Goal: Task Accomplishment & Management: Manage account settings

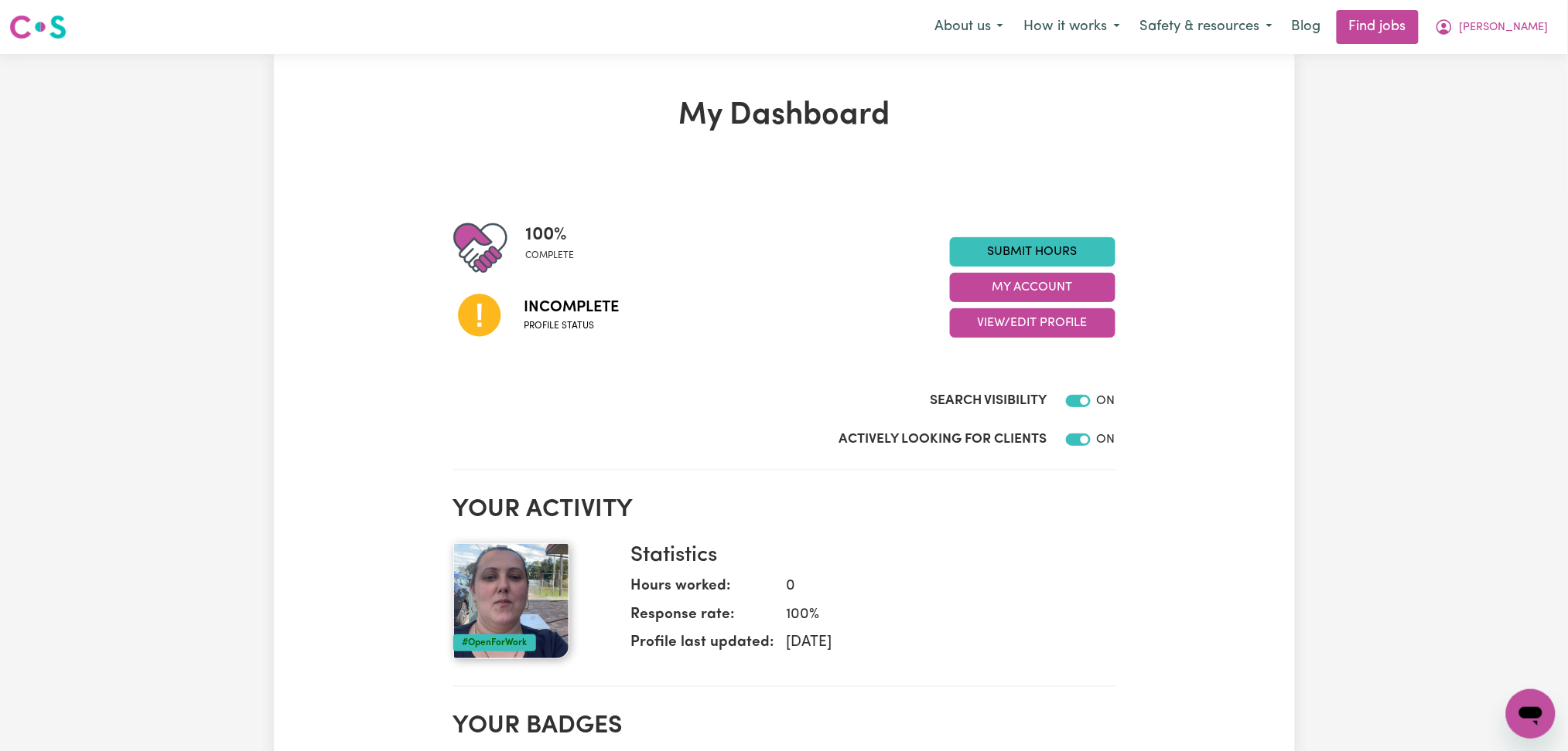
click at [988, 341] on div "100 % complete Incomplete Profile status Submit Hours My Account View/Edit Prof…" at bounding box center [784, 287] width 662 height 133
click at [992, 333] on button "View/Edit Profile" at bounding box center [1032, 323] width 165 height 29
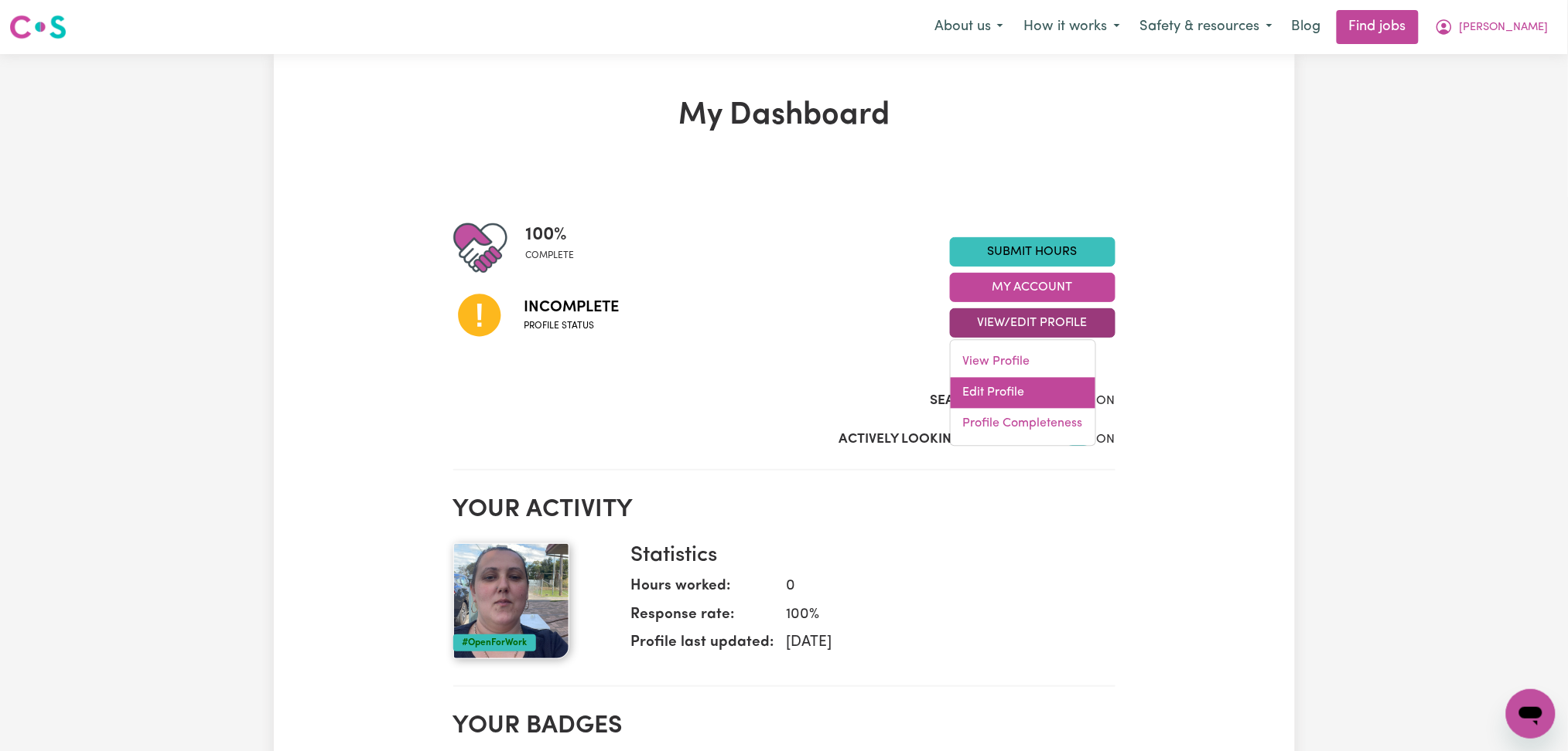
click at [988, 396] on link "Edit Profile" at bounding box center [1022, 393] width 144 height 31
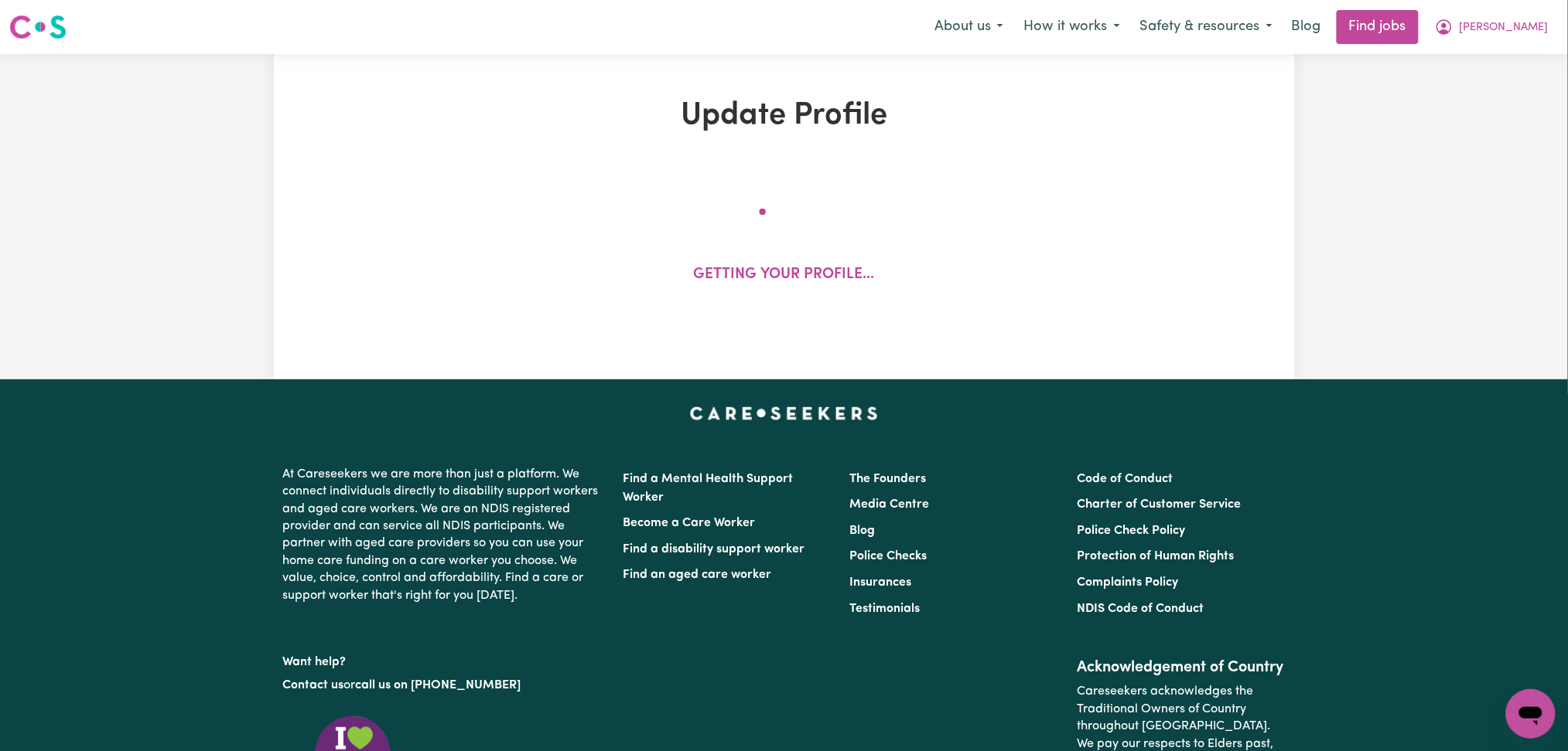
select select "[DEMOGRAPHIC_DATA]"
select select "[DEMOGRAPHIC_DATA] Citizen"
select select "Studying a healthcare related degree or qualification"
select select "40"
select select "46"
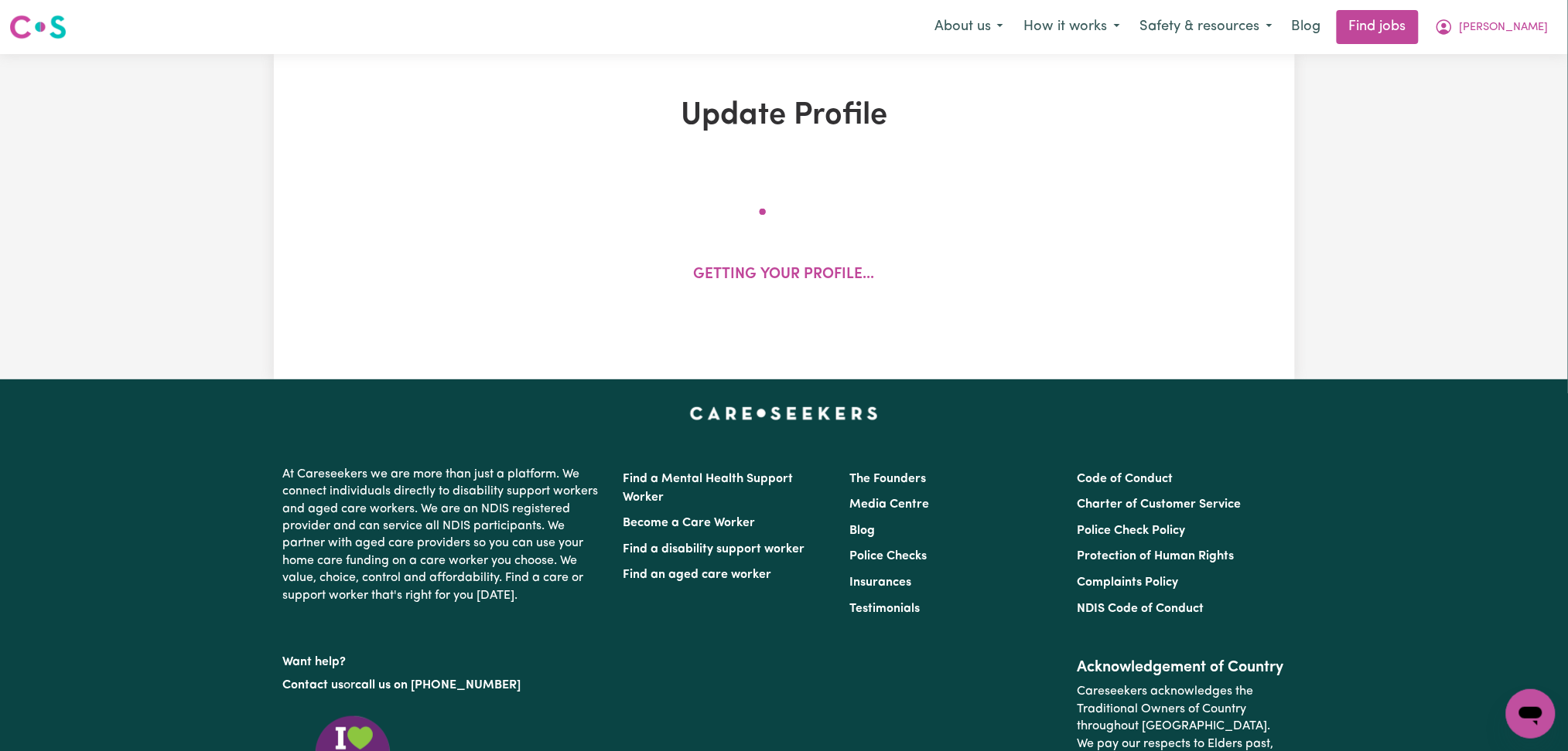
select select "65"
select select "80"
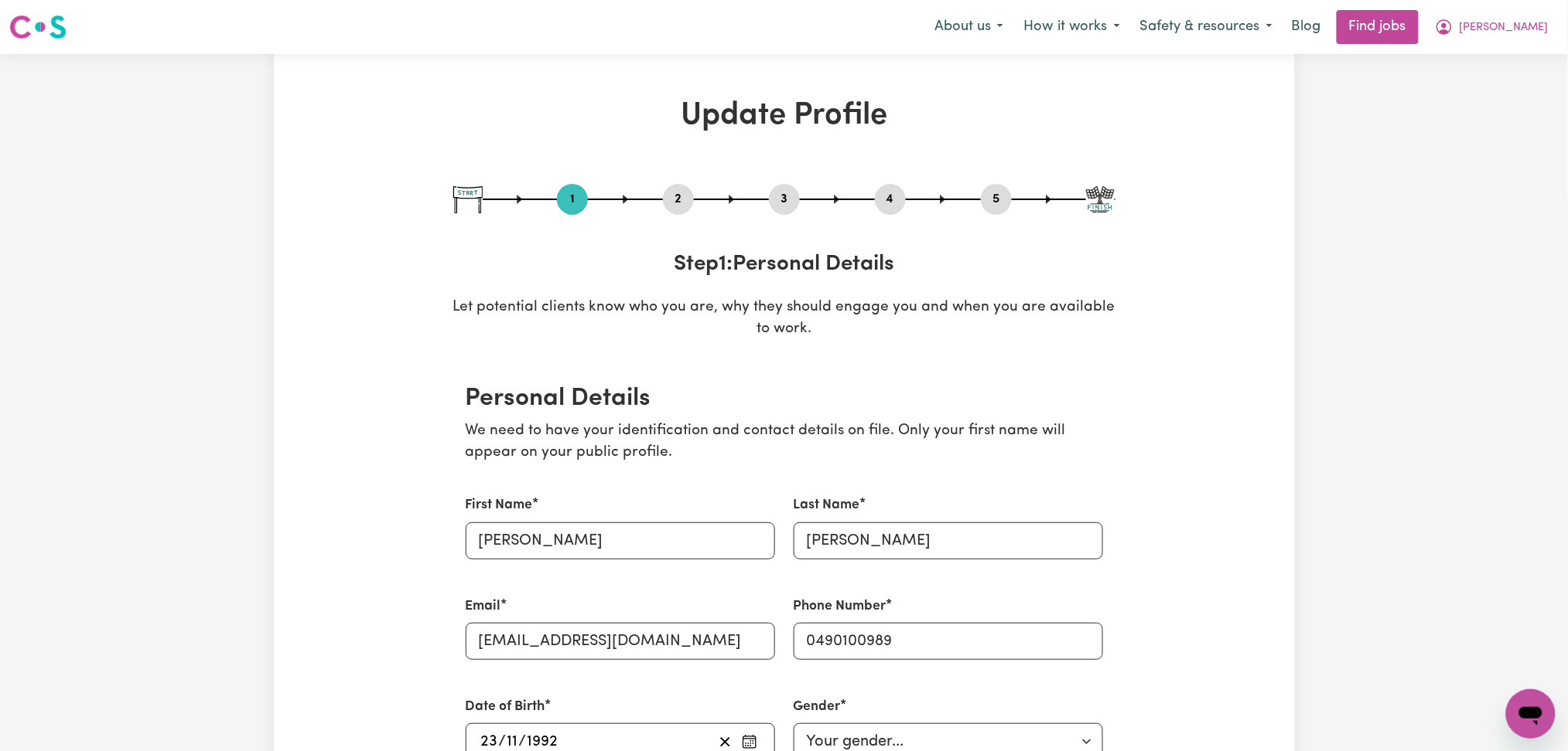
click at [784, 202] on button "3" at bounding box center [784, 199] width 31 height 20
select select "2024"
select select "2025"
select select "Certificate III (Individual Support)"
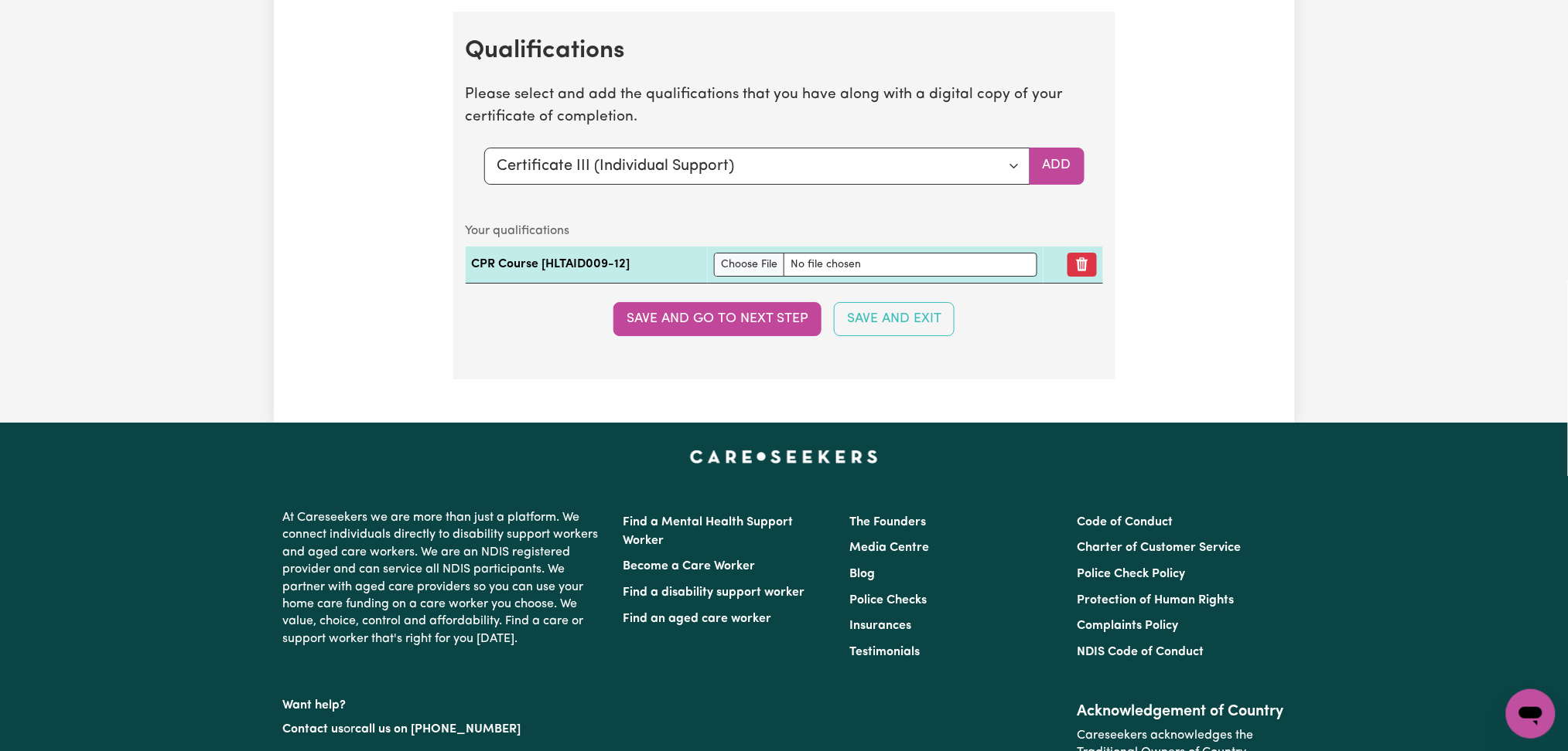
scroll to position [4048, 0]
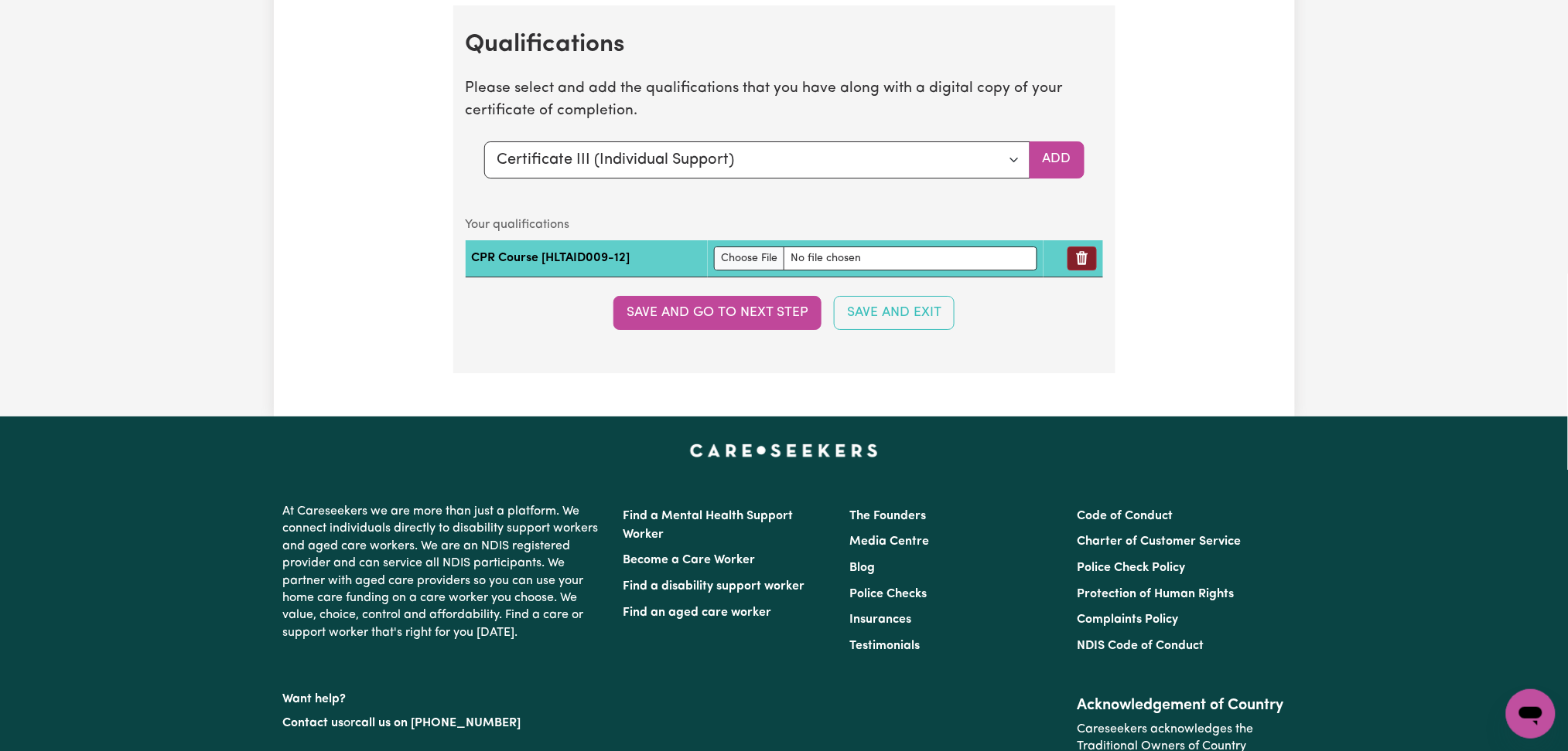
click at [1084, 254] on button "Remove qualification" at bounding box center [1082, 259] width 29 height 24
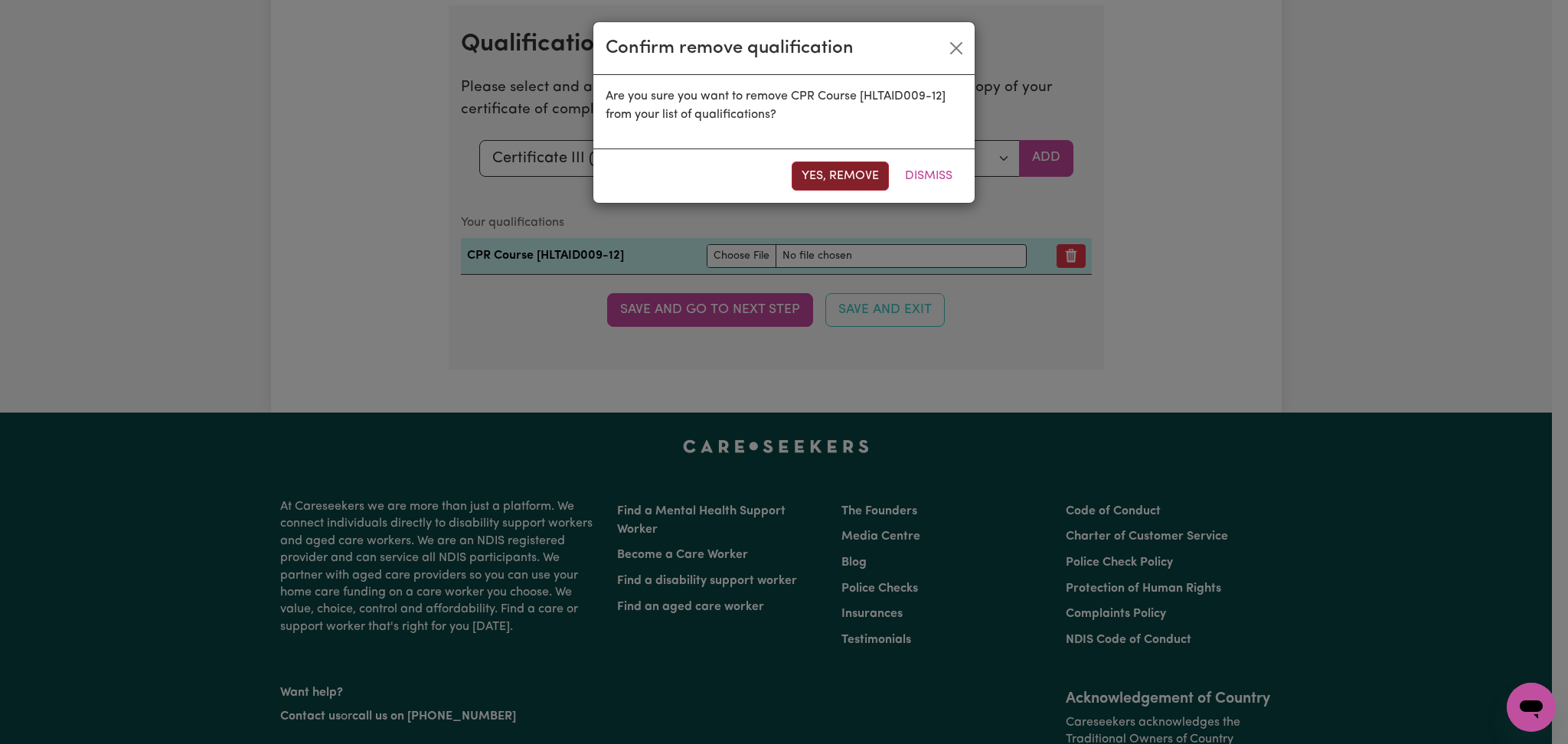
click at [847, 176] on button "Yes, remove" at bounding box center [840, 176] width 97 height 29
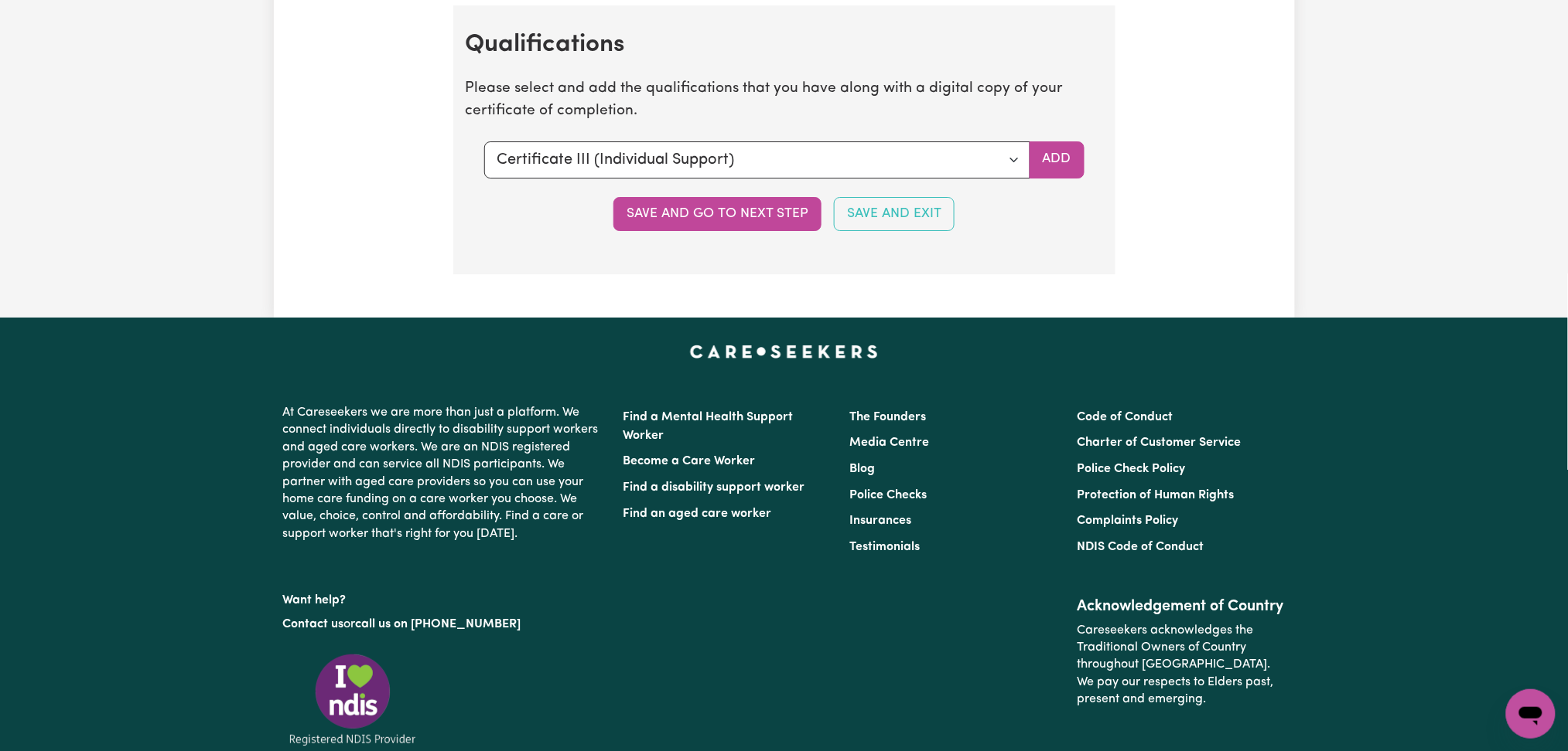
click at [738, 209] on button "Save and go to next step" at bounding box center [717, 214] width 208 height 34
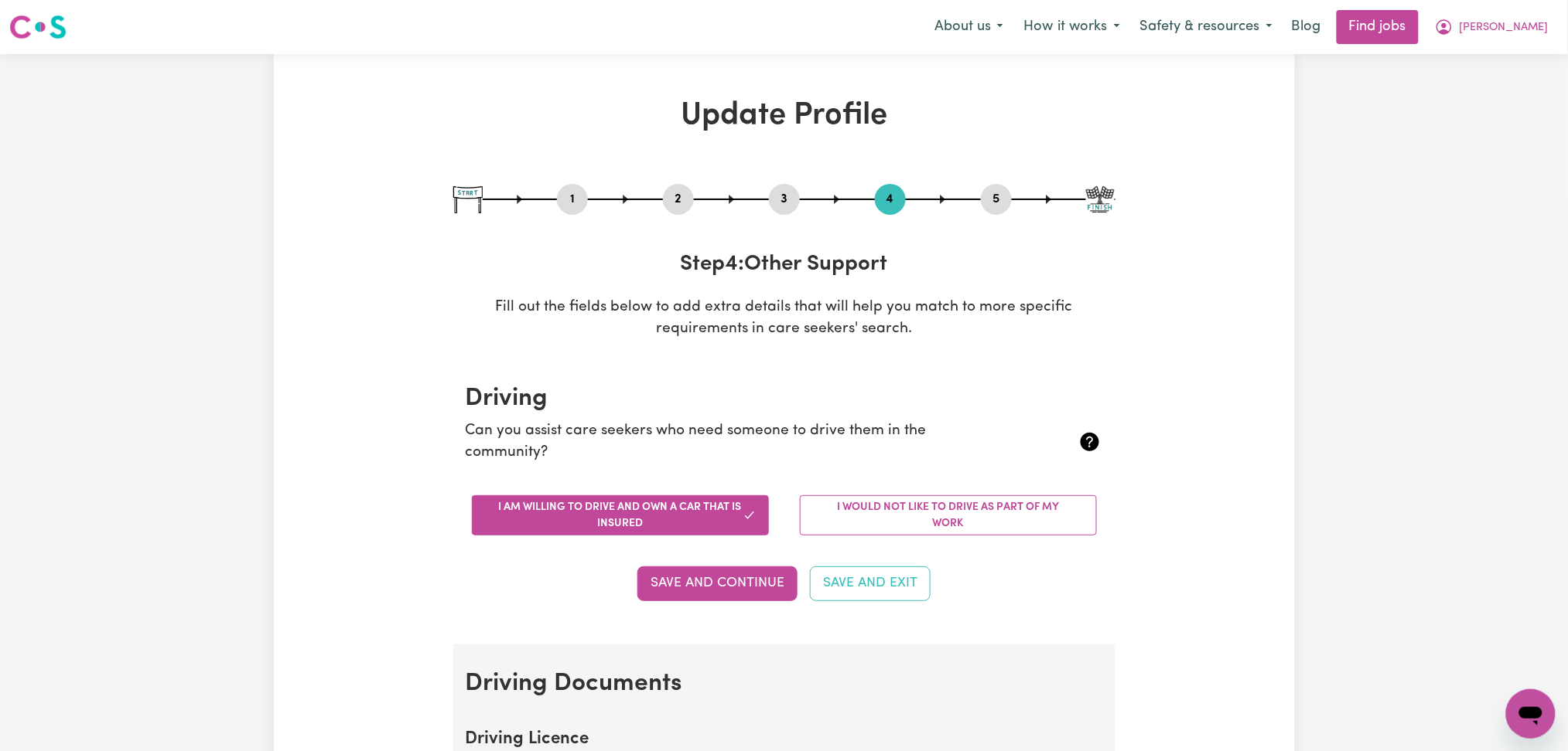
scroll to position [412, 0]
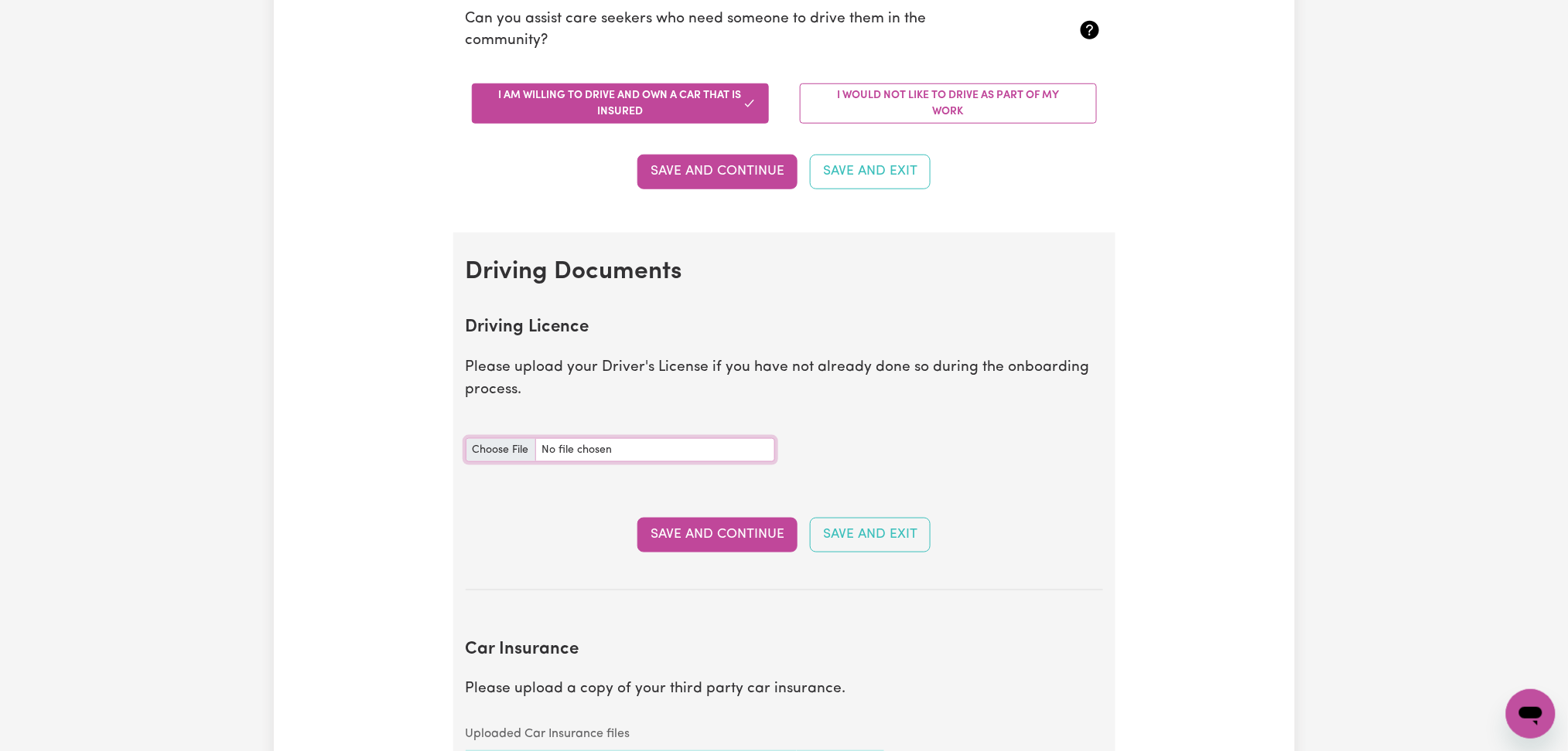
click at [508, 446] on input "Driving Licence document" at bounding box center [620, 450] width 310 height 24
type input "C:\fakepath\Jane Robley DL (digital).png"
click at [731, 530] on button "Save and Continue" at bounding box center [717, 535] width 160 height 34
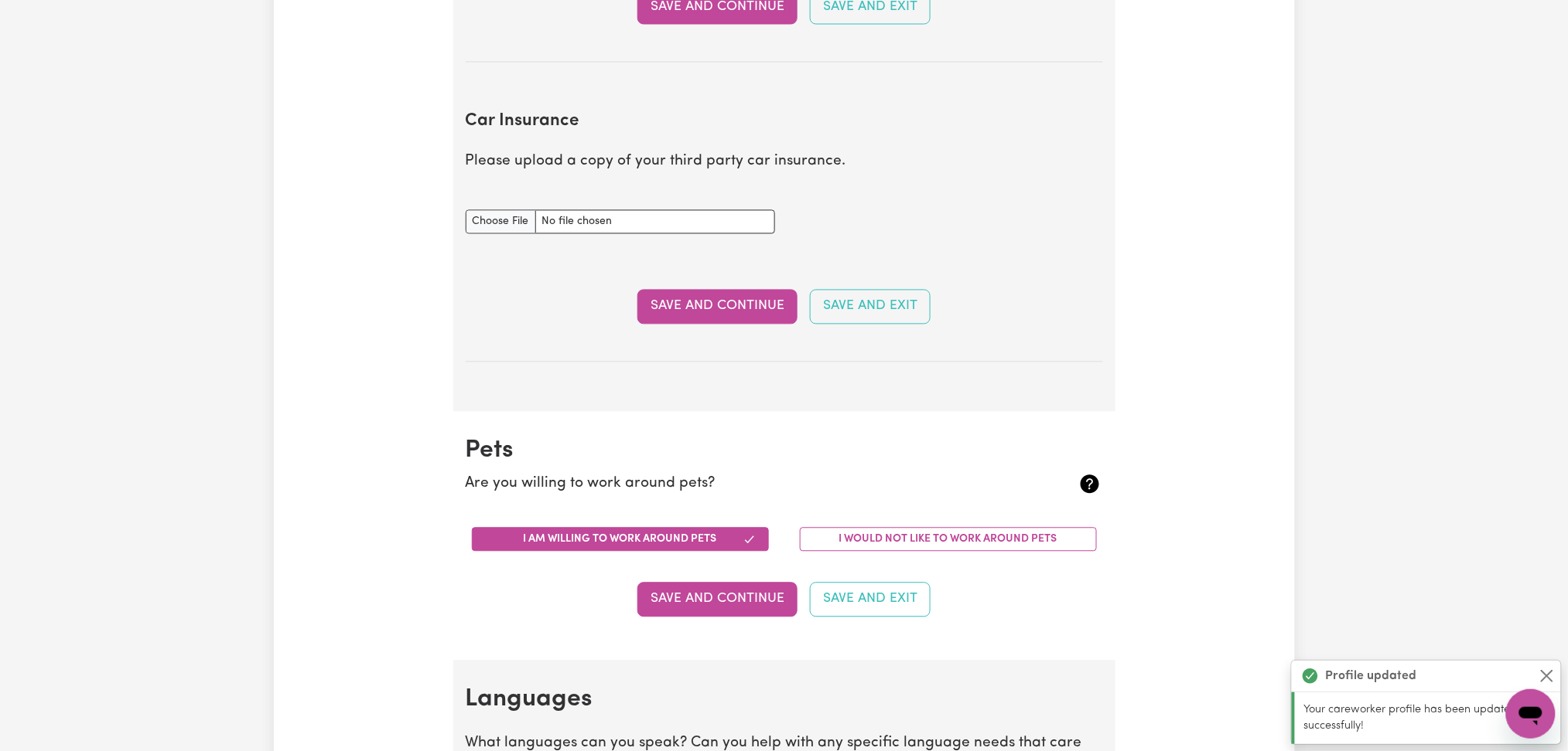
scroll to position [1115, 0]
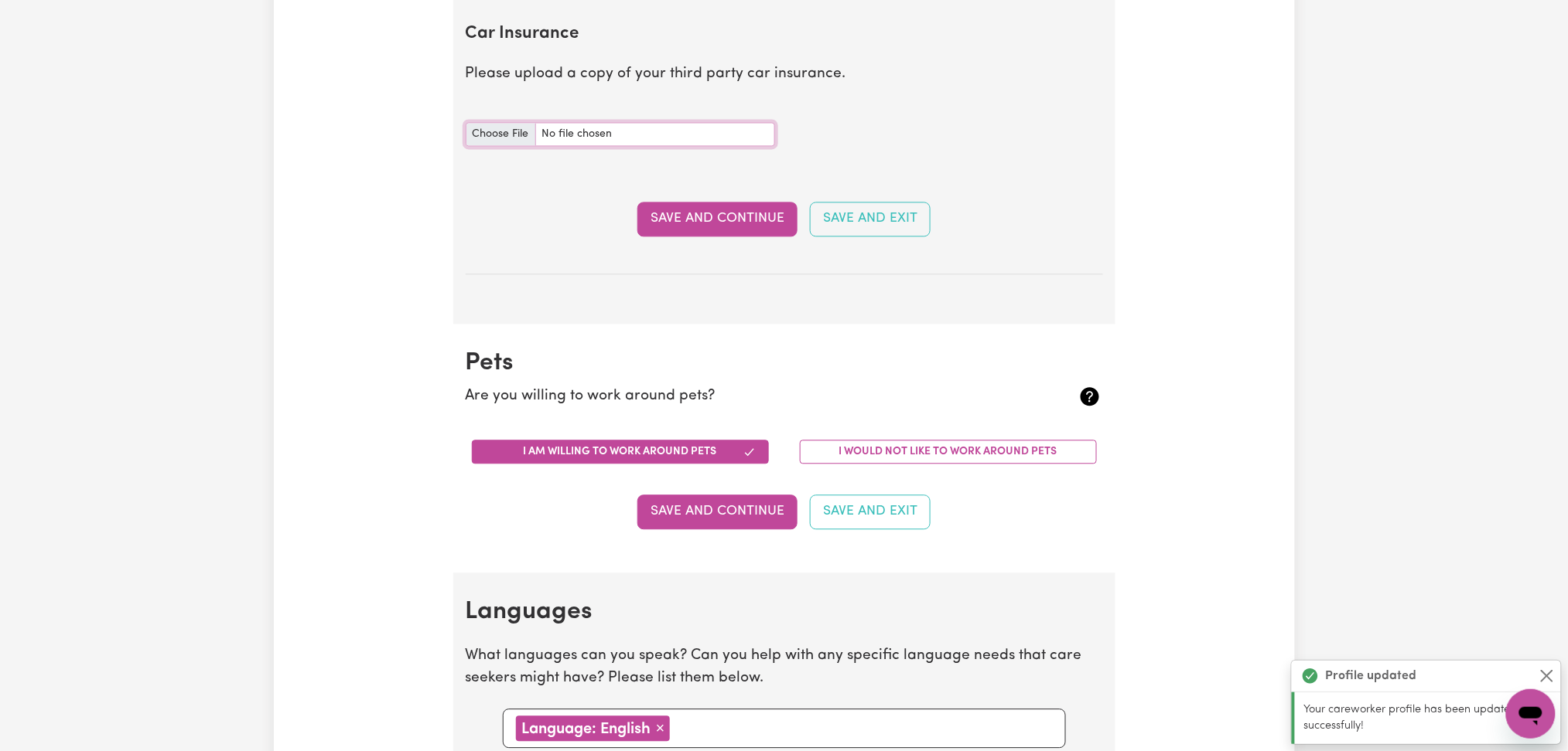
click at [504, 140] on input "Car Insurance document" at bounding box center [620, 135] width 310 height 24
type input "C:\fakepath\Jane Robley Green Slip Certificate.jpeg"
click at [701, 230] on button "Save and Continue" at bounding box center [717, 218] width 160 height 34
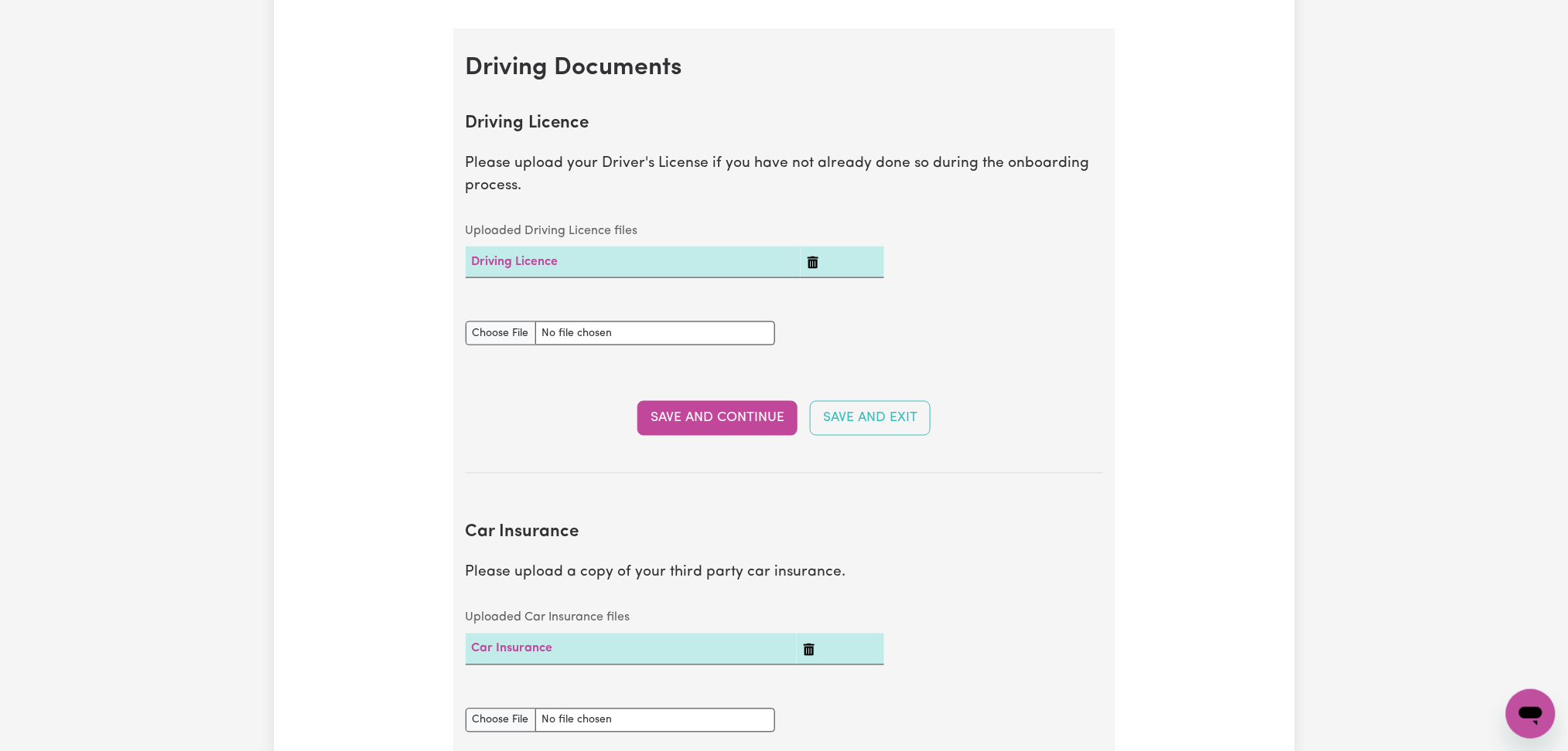
scroll to position [0, 0]
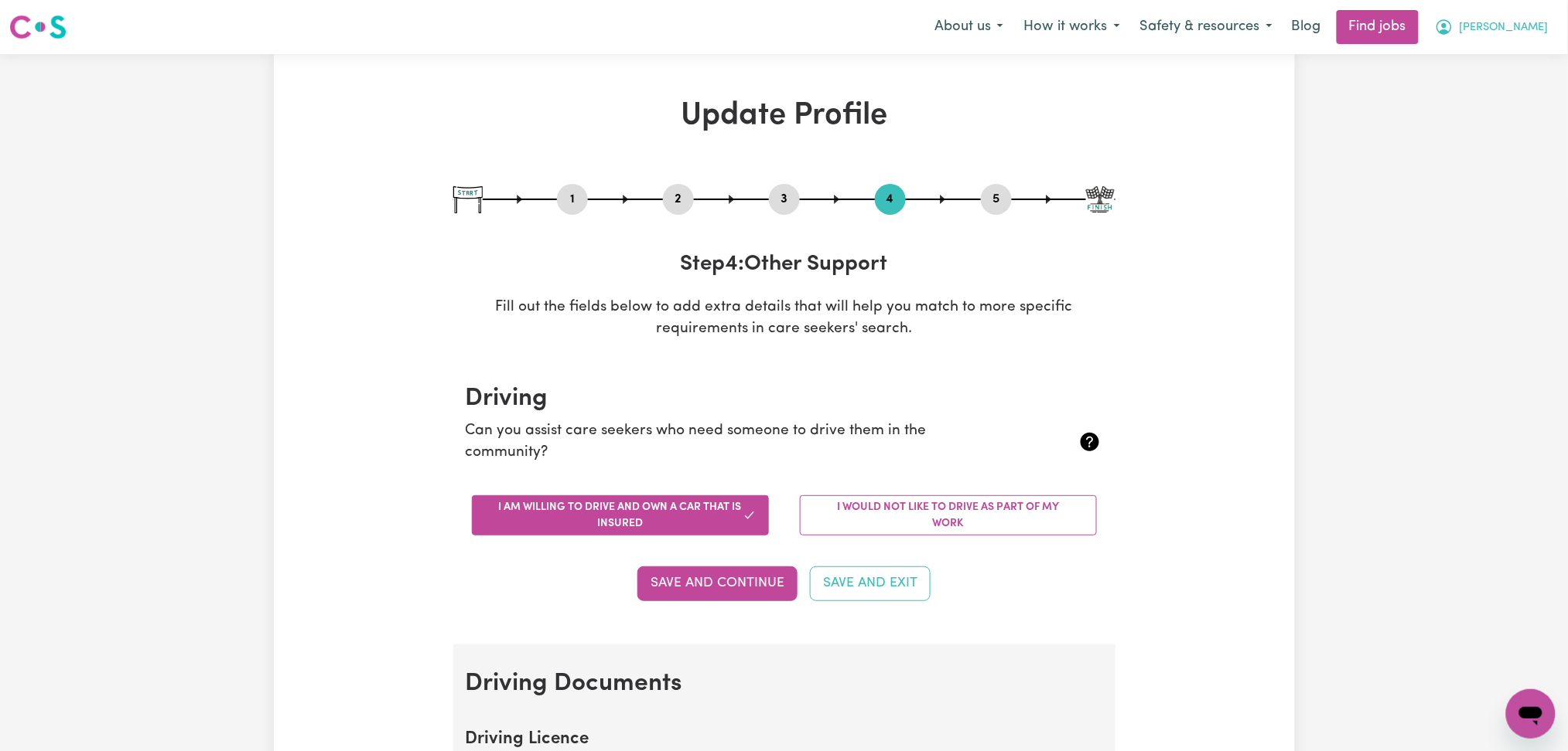
click at [1515, 38] on button "[PERSON_NAME]" at bounding box center [1491, 27] width 134 height 32
click at [1493, 85] on link "My Dashboard" at bounding box center [1496, 89] width 123 height 29
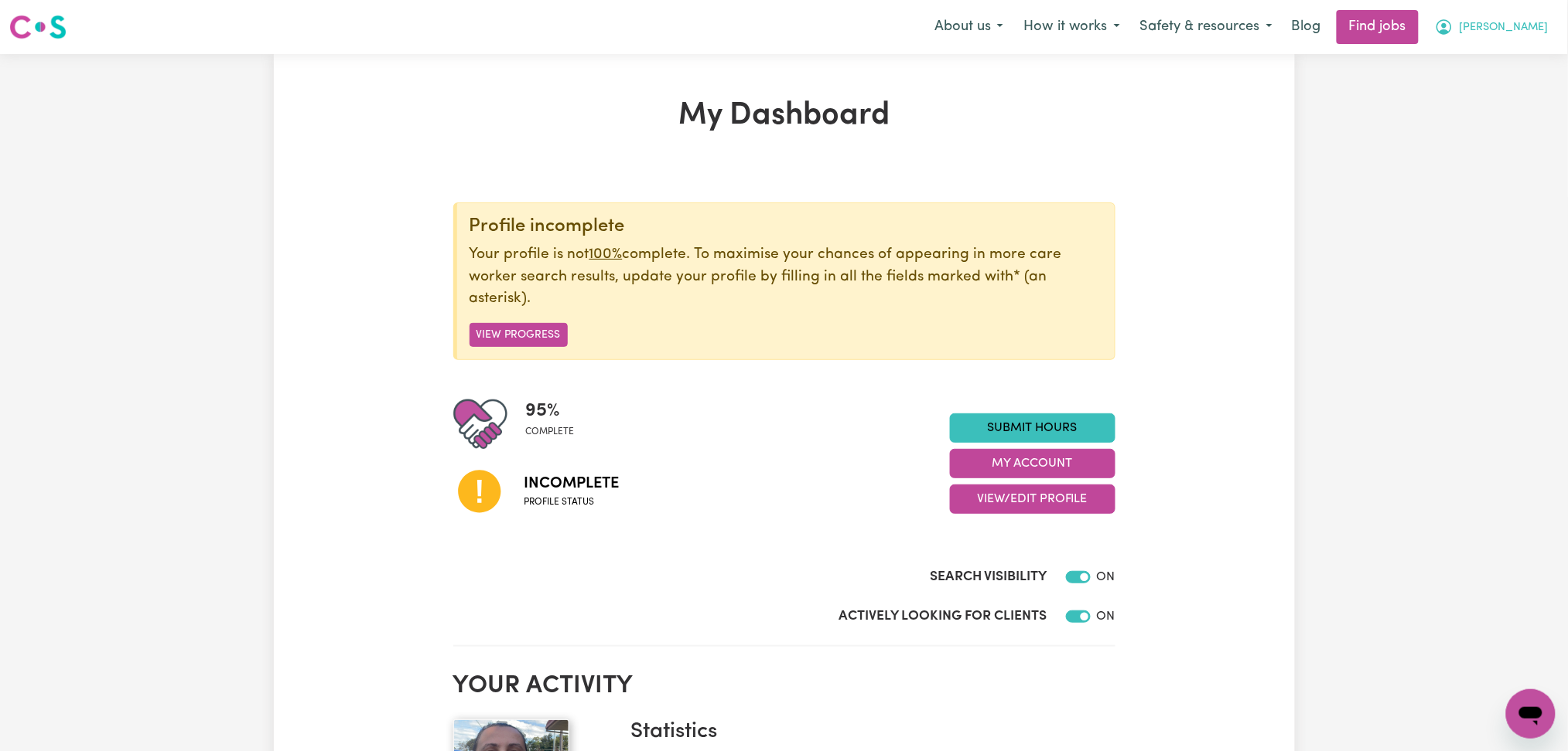
click at [1536, 28] on span "[PERSON_NAME]" at bounding box center [1504, 27] width 89 height 17
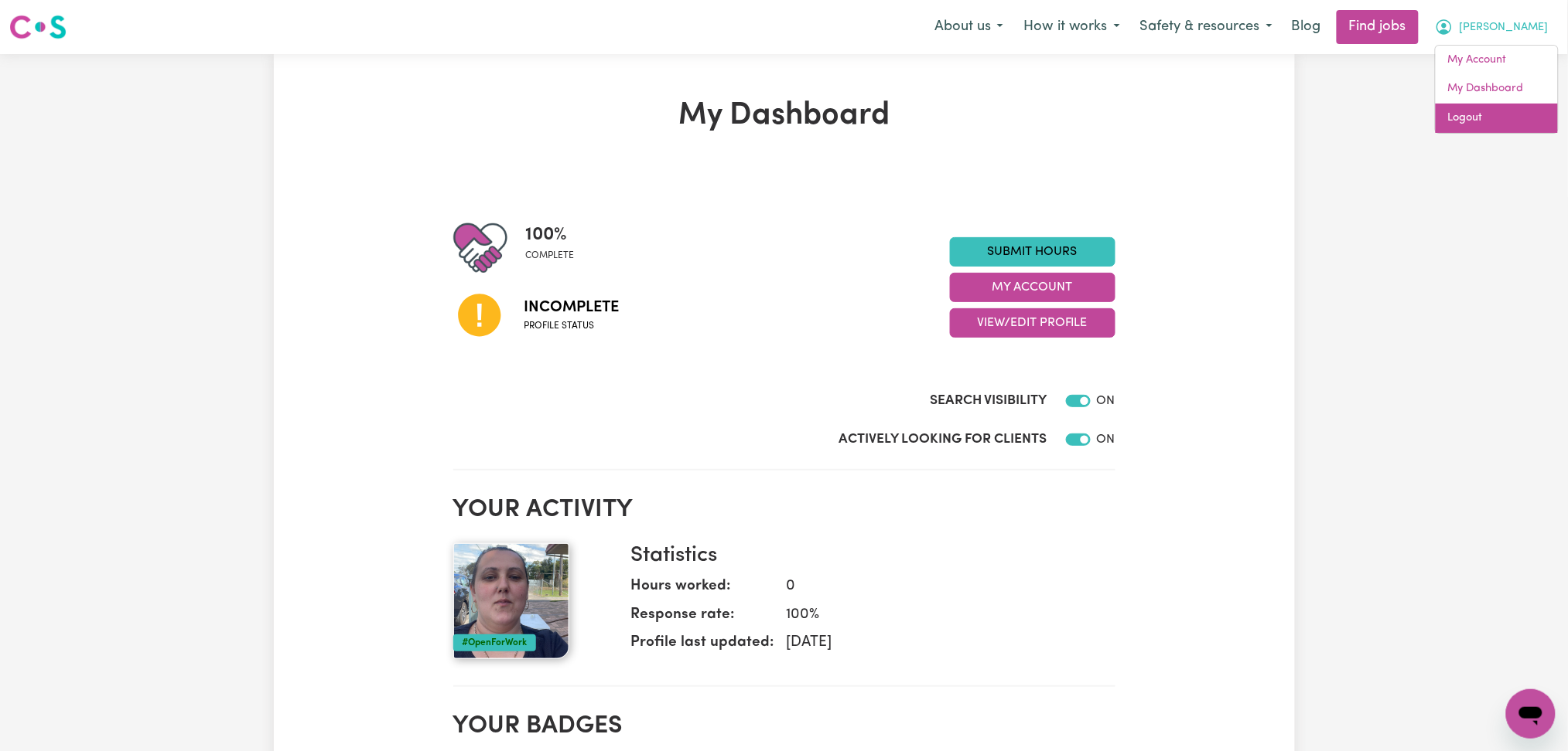
click at [1478, 119] on link "Logout" at bounding box center [1496, 118] width 123 height 29
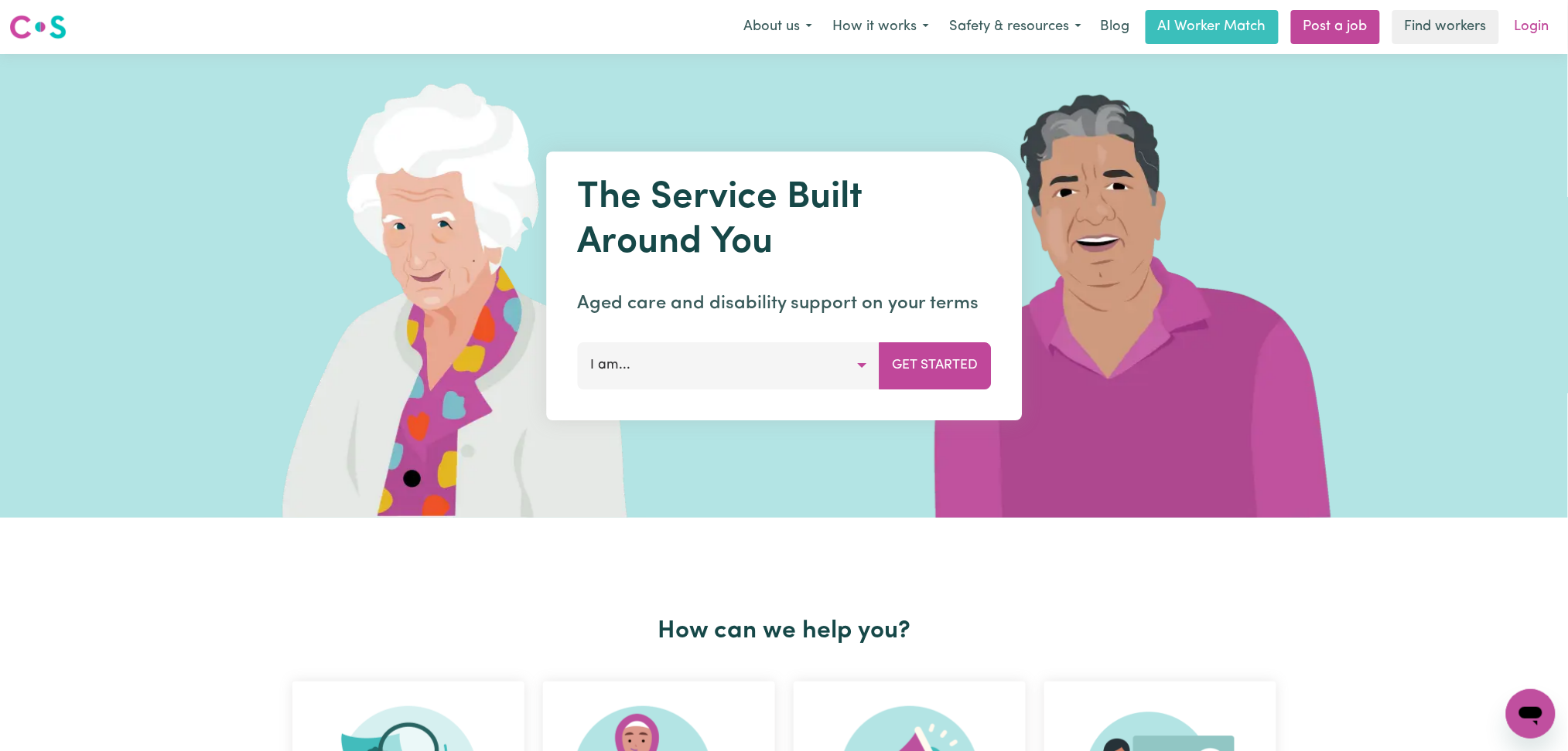
click at [1532, 27] on link "Login" at bounding box center [1532, 27] width 53 height 34
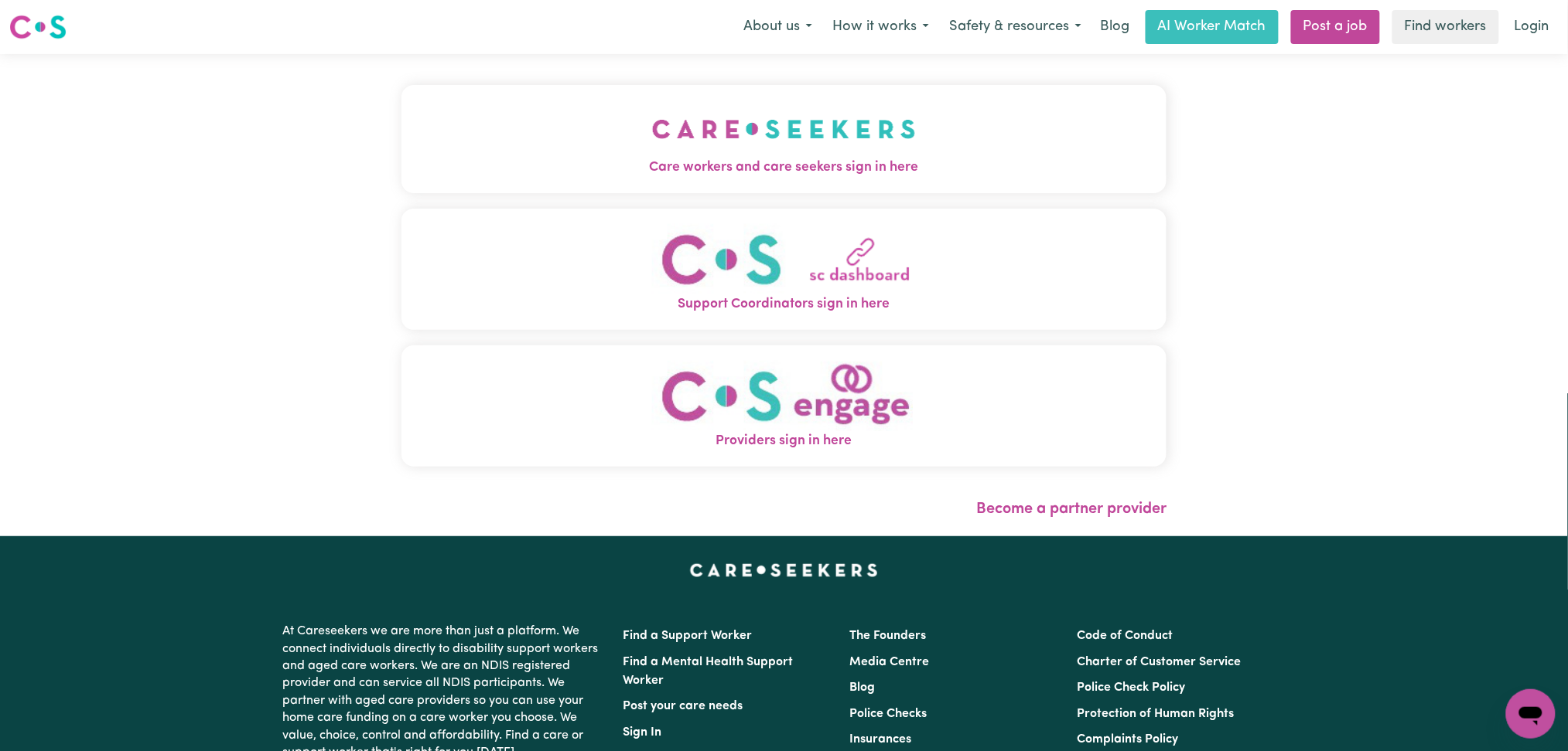
click at [464, 174] on span "Care workers and care seekers sign in here" at bounding box center [784, 168] width 766 height 20
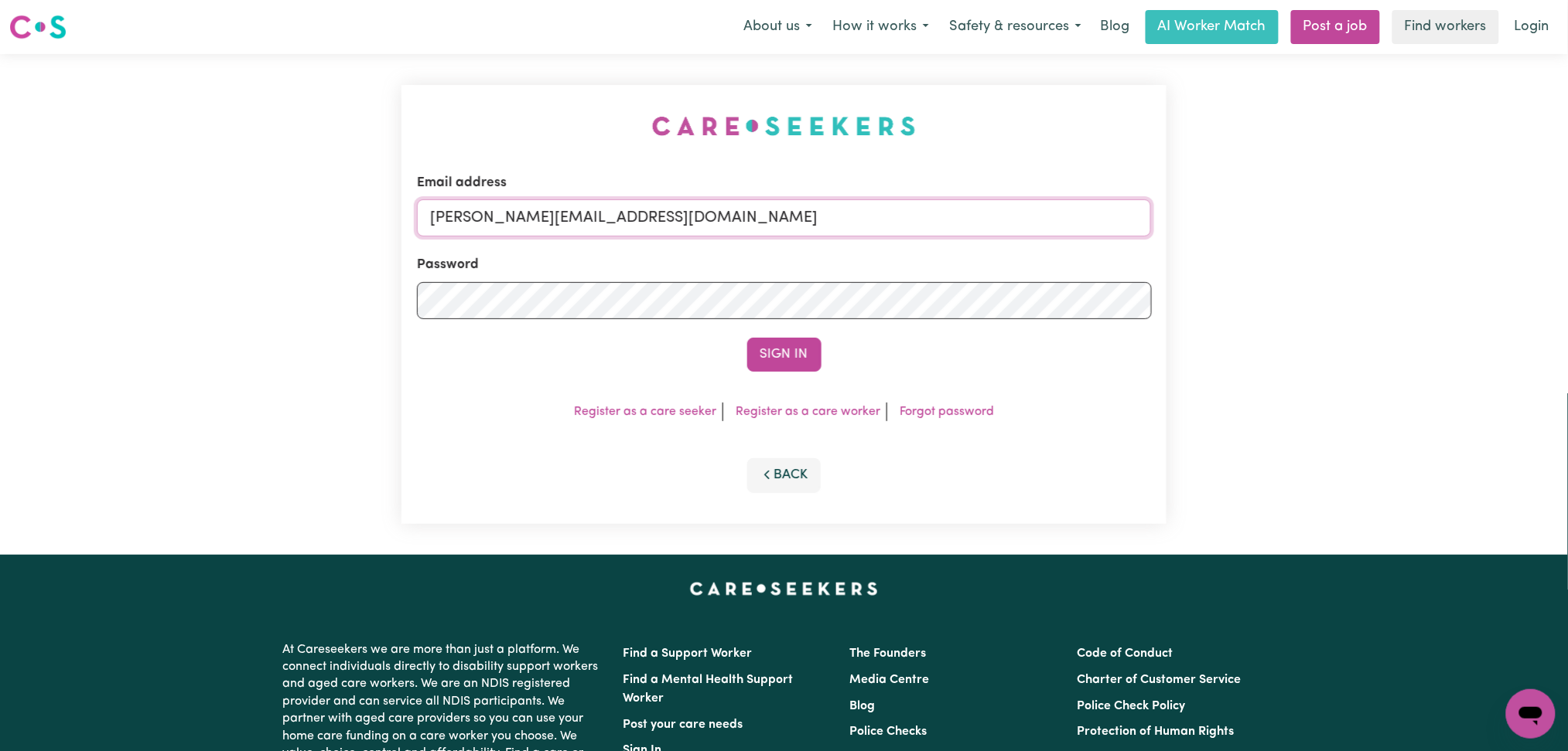
drag, startPoint x: 548, startPoint y: 219, endPoint x: 547, endPoint y: 230, distance: 11.0
click at [548, 219] on input "toni@careseekers.com.au" at bounding box center [784, 218] width 734 height 37
drag, startPoint x: 513, startPoint y: 213, endPoint x: 965, endPoint y: 232, distance: 452.4
click at [965, 232] on input "Superuser~jakedworkin@hotmail.com" at bounding box center [784, 218] width 734 height 37
type input "Superuser~robleyhelpers@gmail.com"
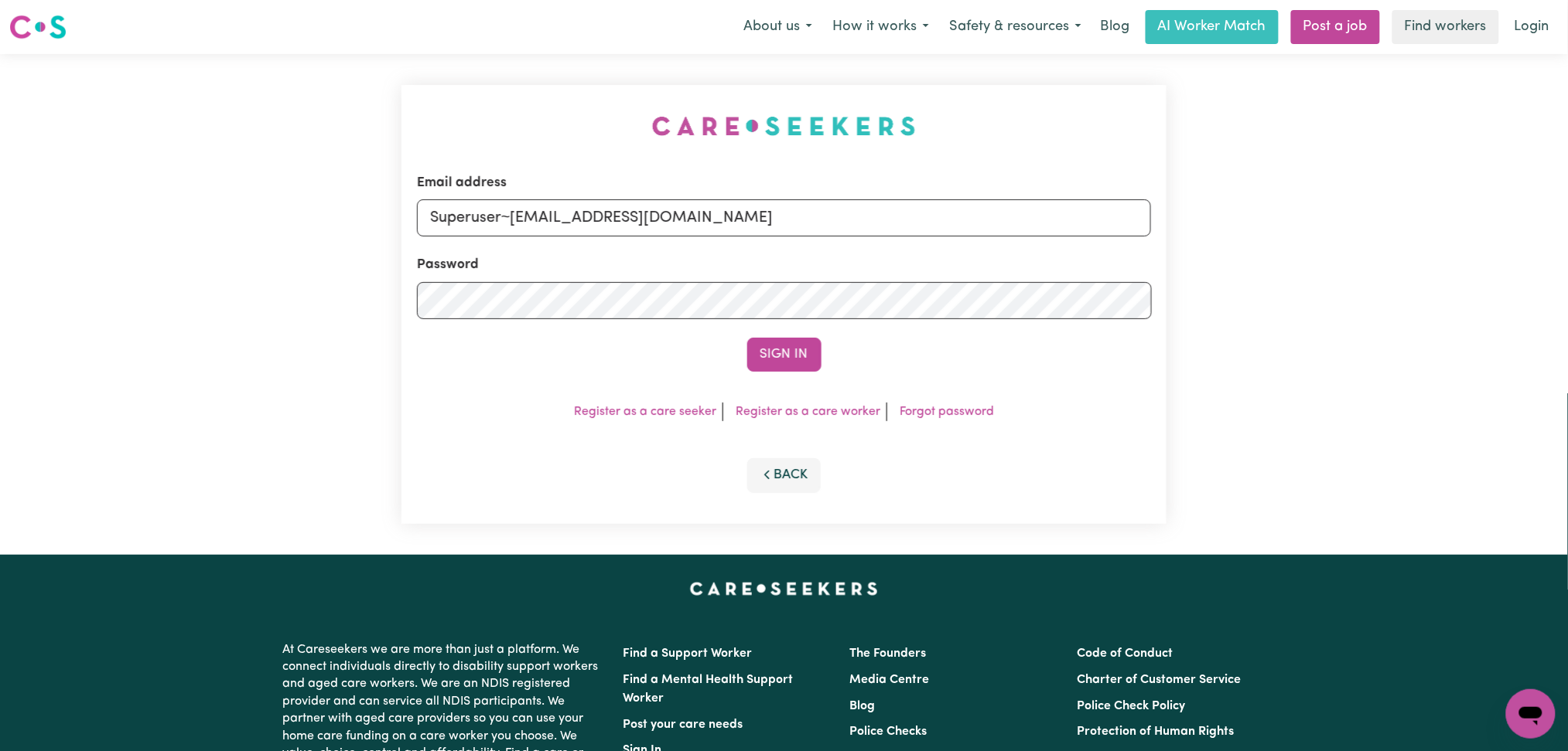
click at [740, 342] on div "Sign In" at bounding box center [784, 355] width 734 height 34
click at [805, 350] on button "Sign In" at bounding box center [784, 355] width 74 height 34
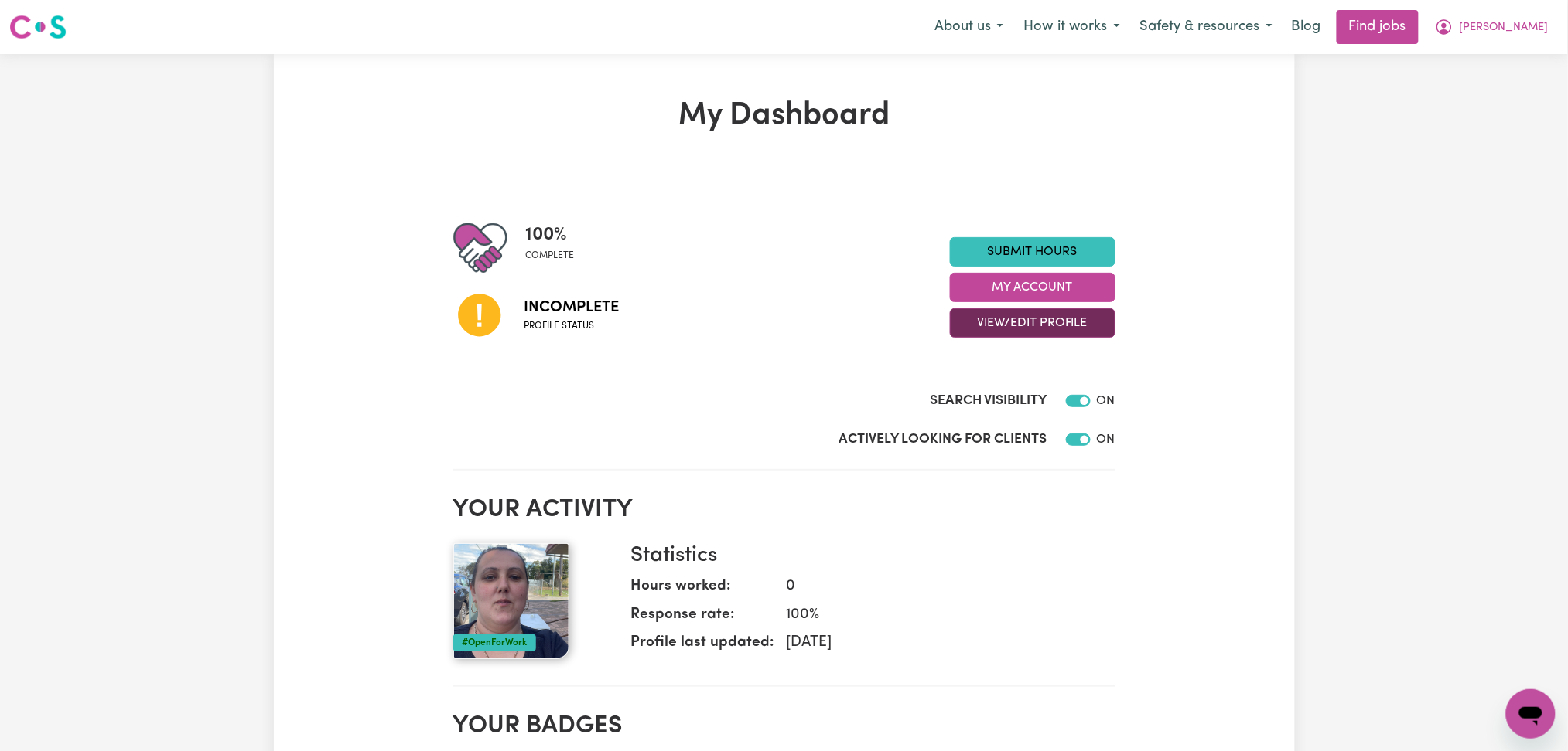
click at [1042, 326] on button "View/Edit Profile" at bounding box center [1032, 323] width 165 height 29
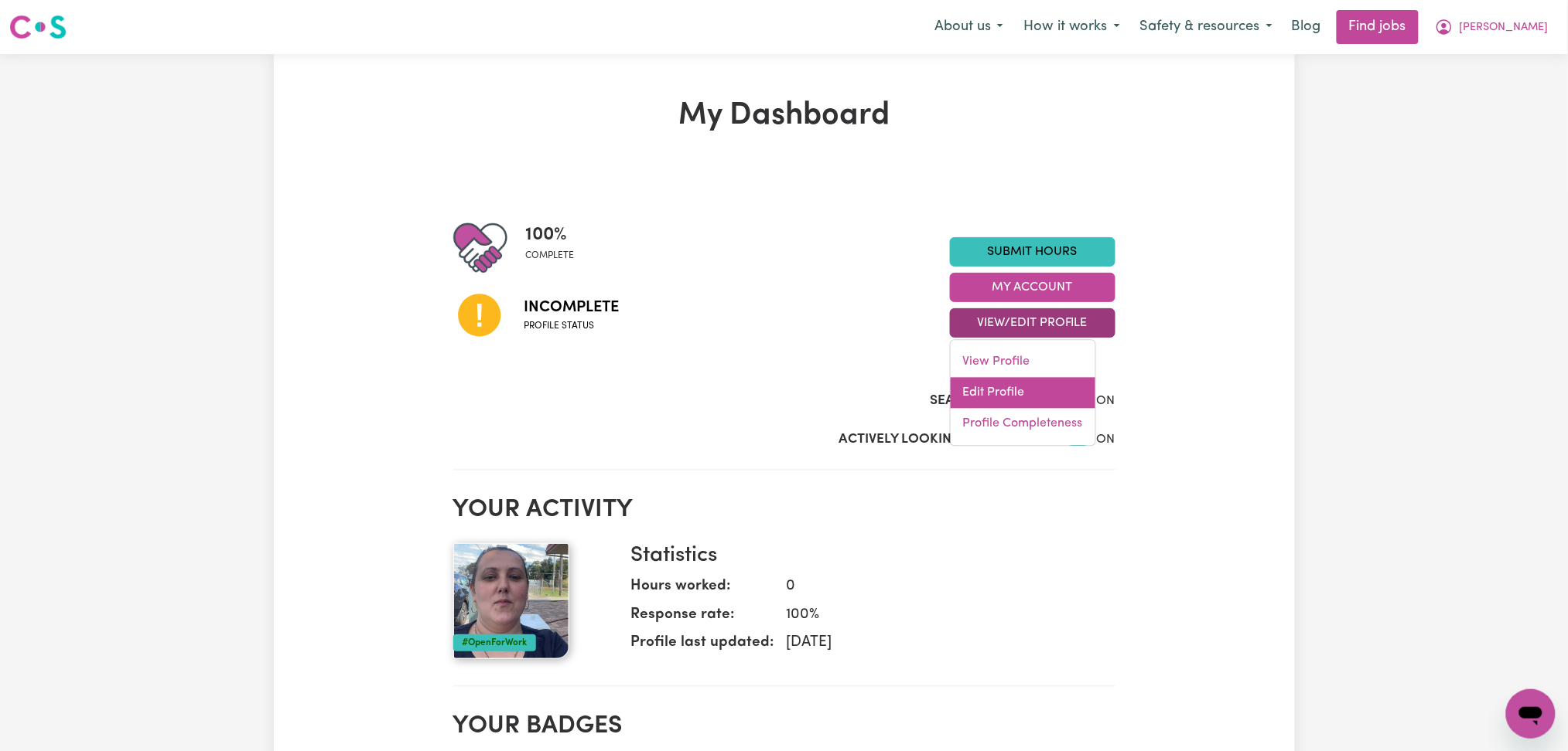
click at [996, 392] on link "Edit Profile" at bounding box center [1022, 393] width 144 height 31
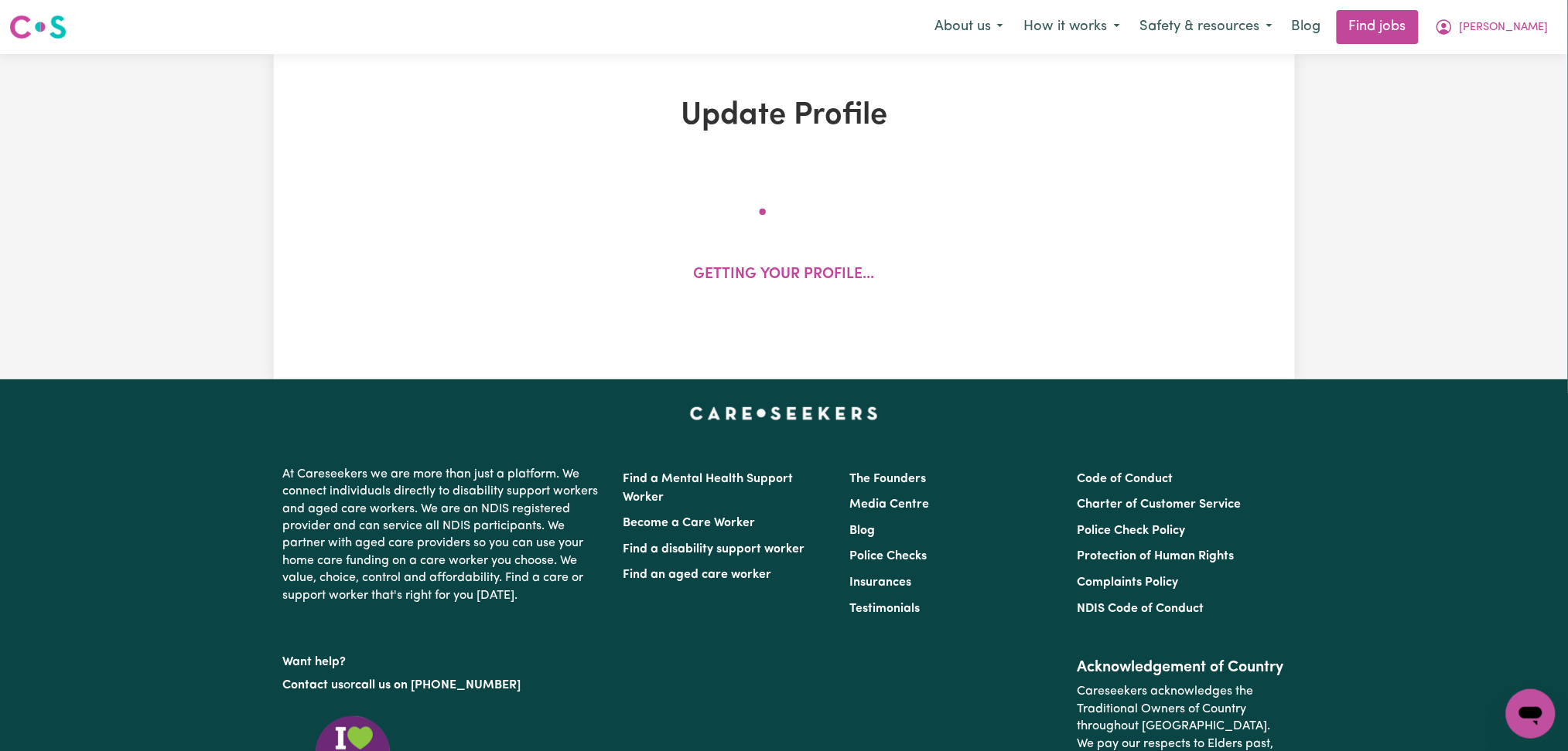
select select "female"
select select "Australian Citizen"
select select "Studying a healthcare related degree or qualification"
select select "40"
select select "46"
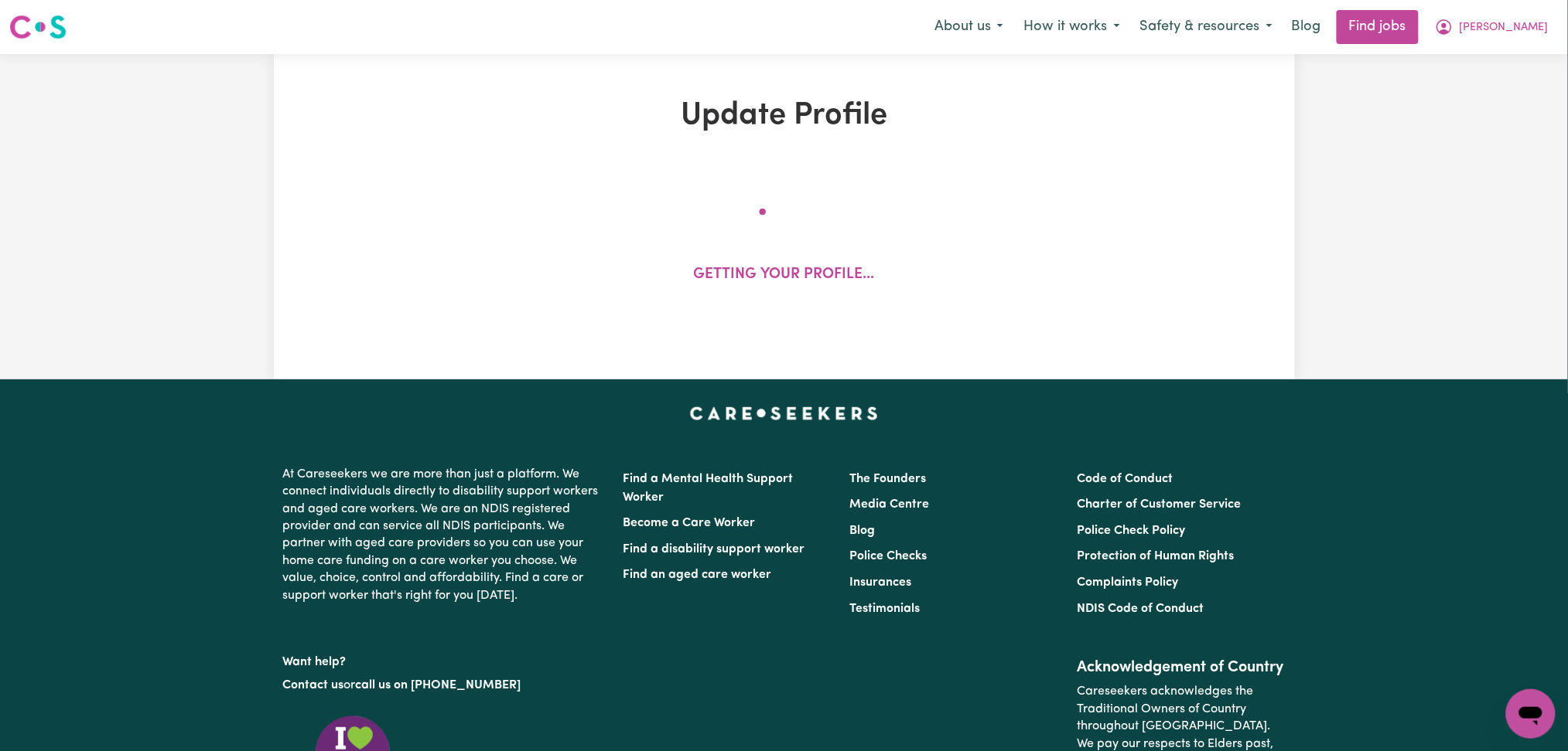
select select "65"
select select "80"
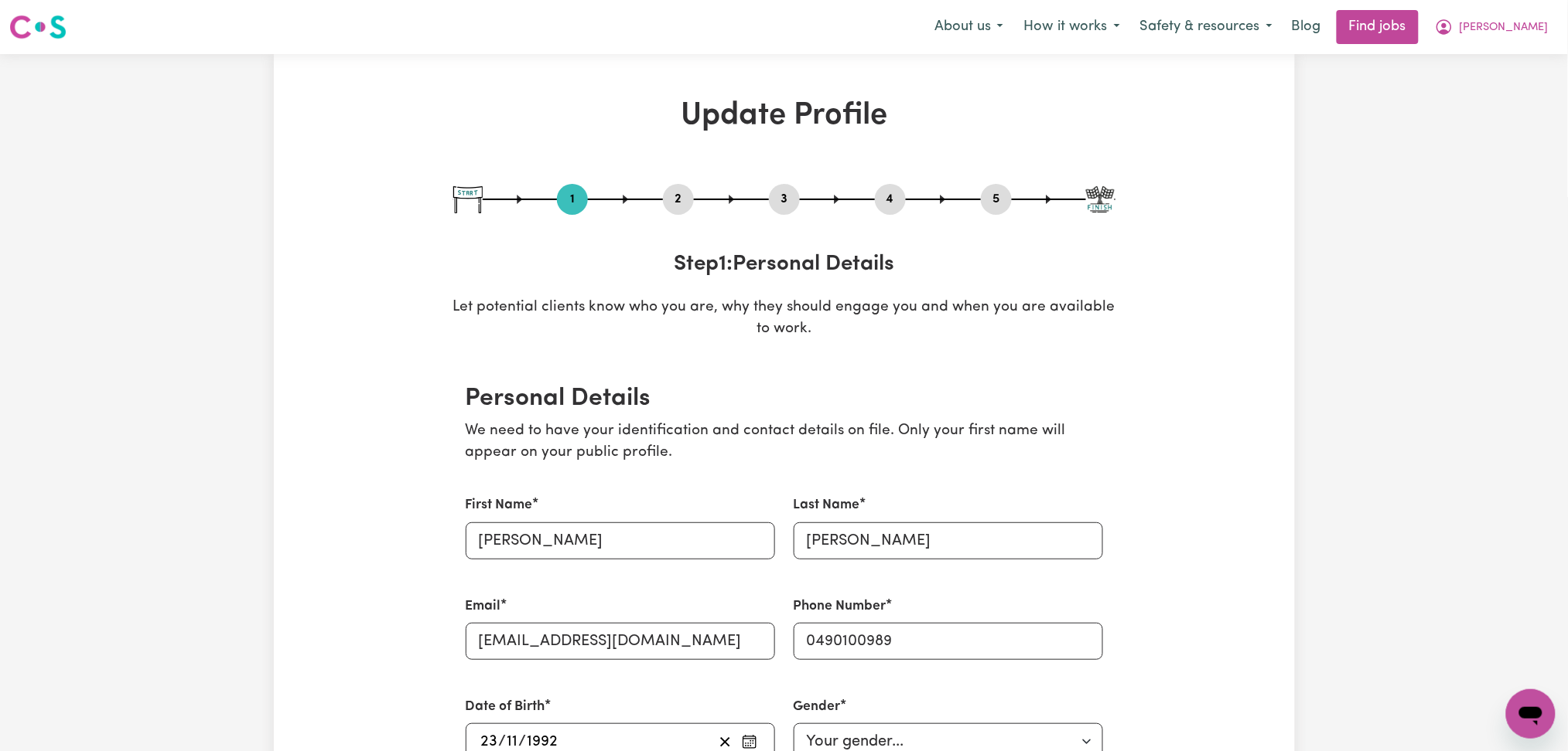
click at [780, 198] on button "3" at bounding box center [784, 199] width 31 height 20
select select "2024"
select select "2025"
select select "Certificate III (Individual Support)"
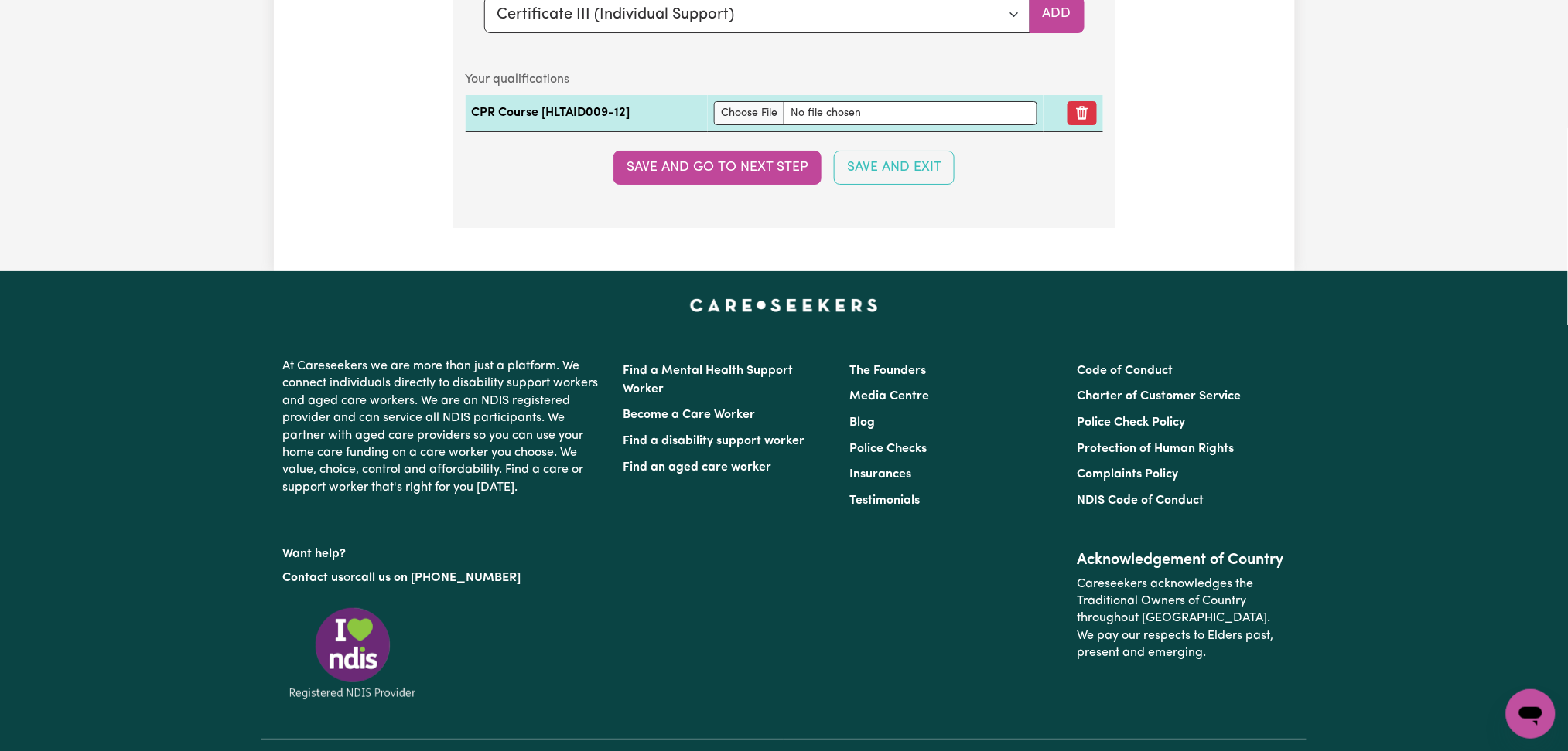
scroll to position [4090, 0]
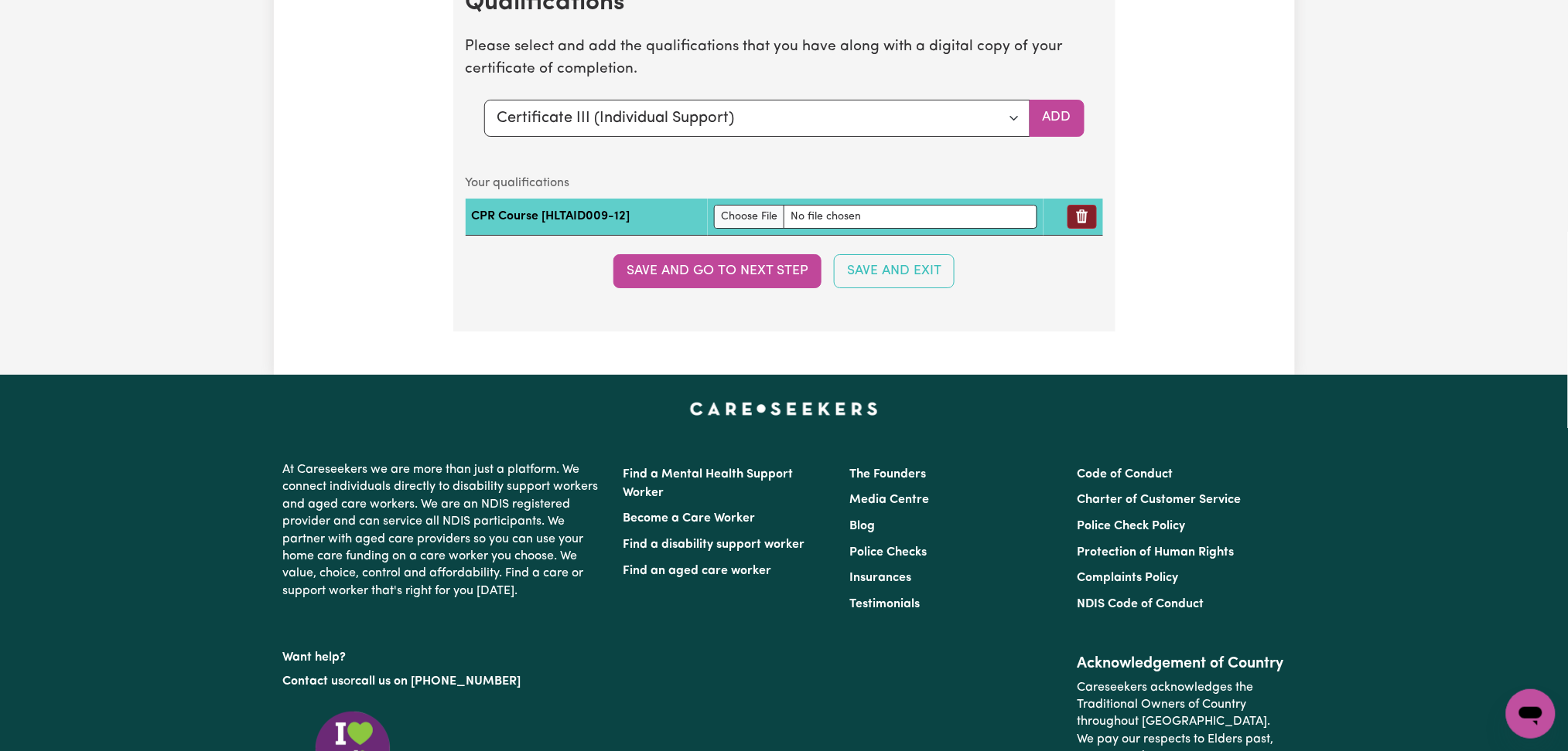
click at [1086, 224] on icon "Remove qualification" at bounding box center [1081, 216] width 15 height 15
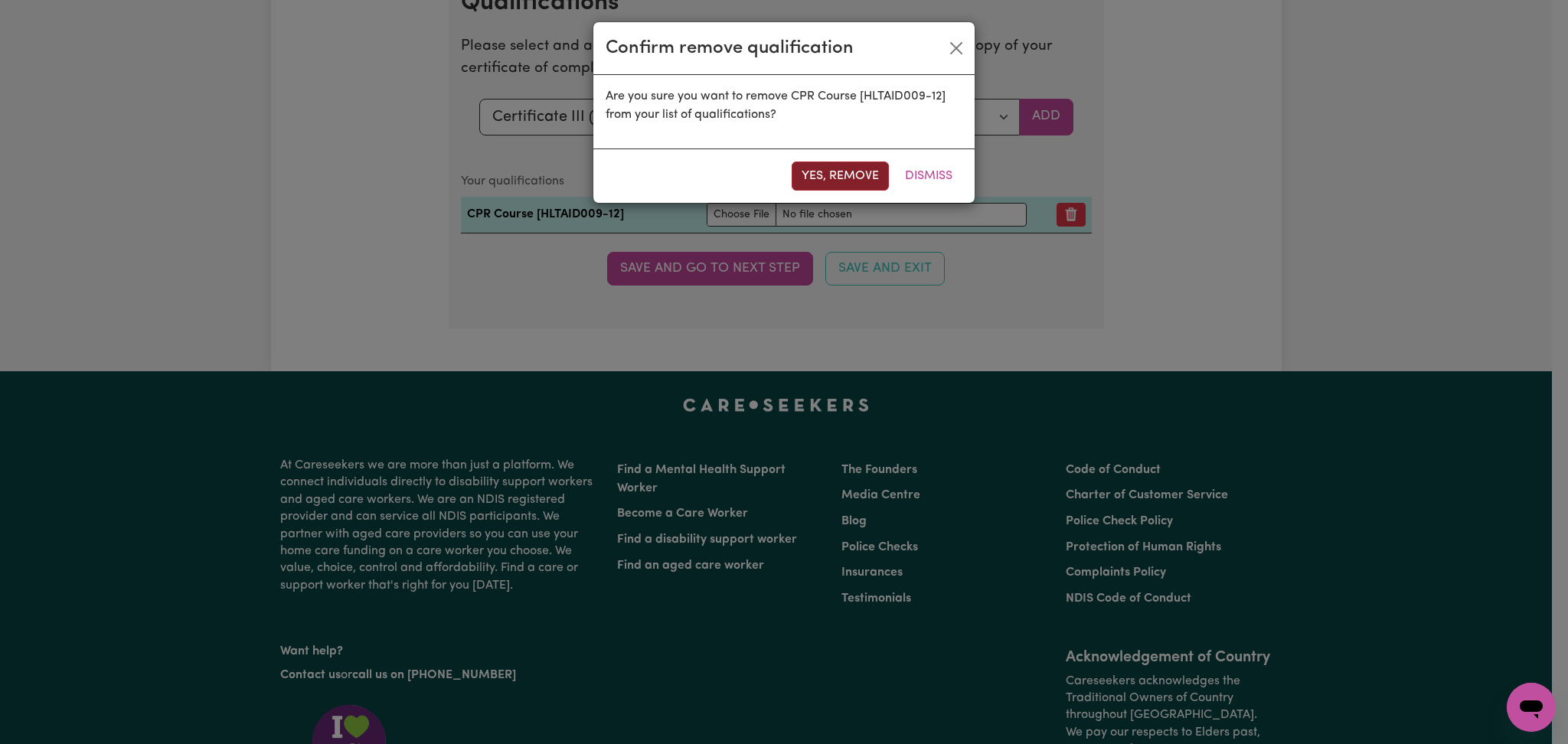
click at [834, 170] on button "Yes, remove" at bounding box center [840, 176] width 97 height 29
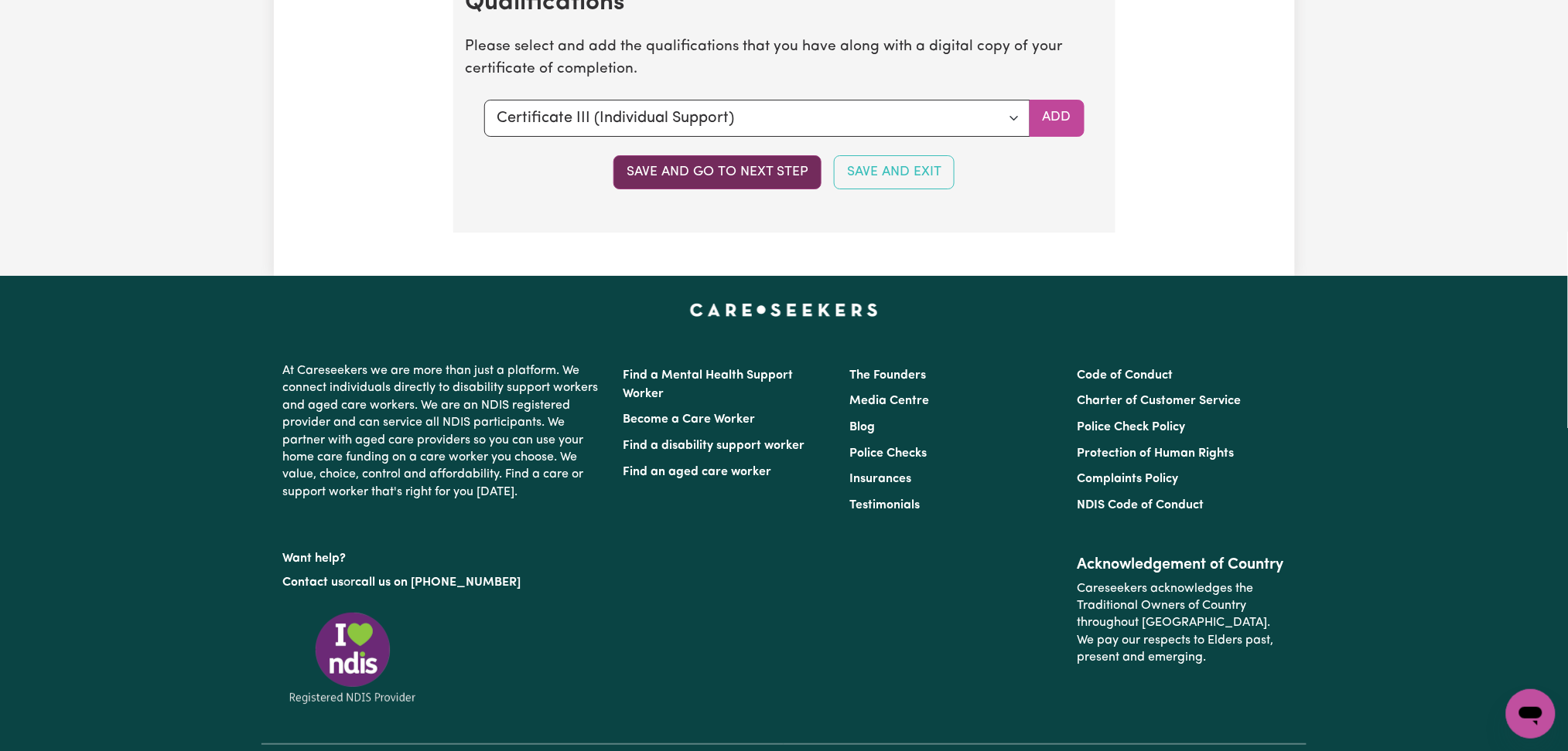
click at [712, 172] on button "Save and go to next step" at bounding box center [717, 172] width 208 height 34
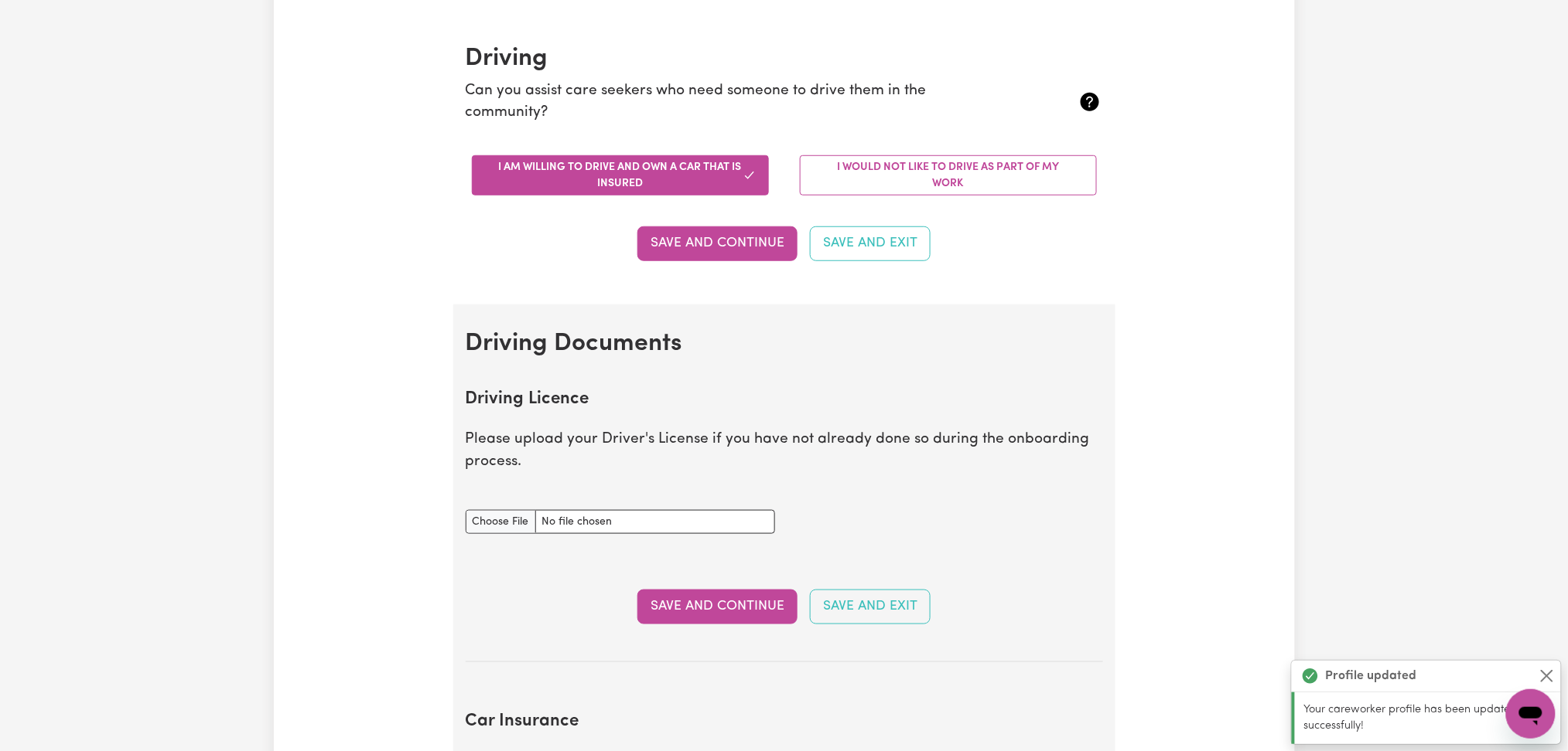
scroll to position [0, 0]
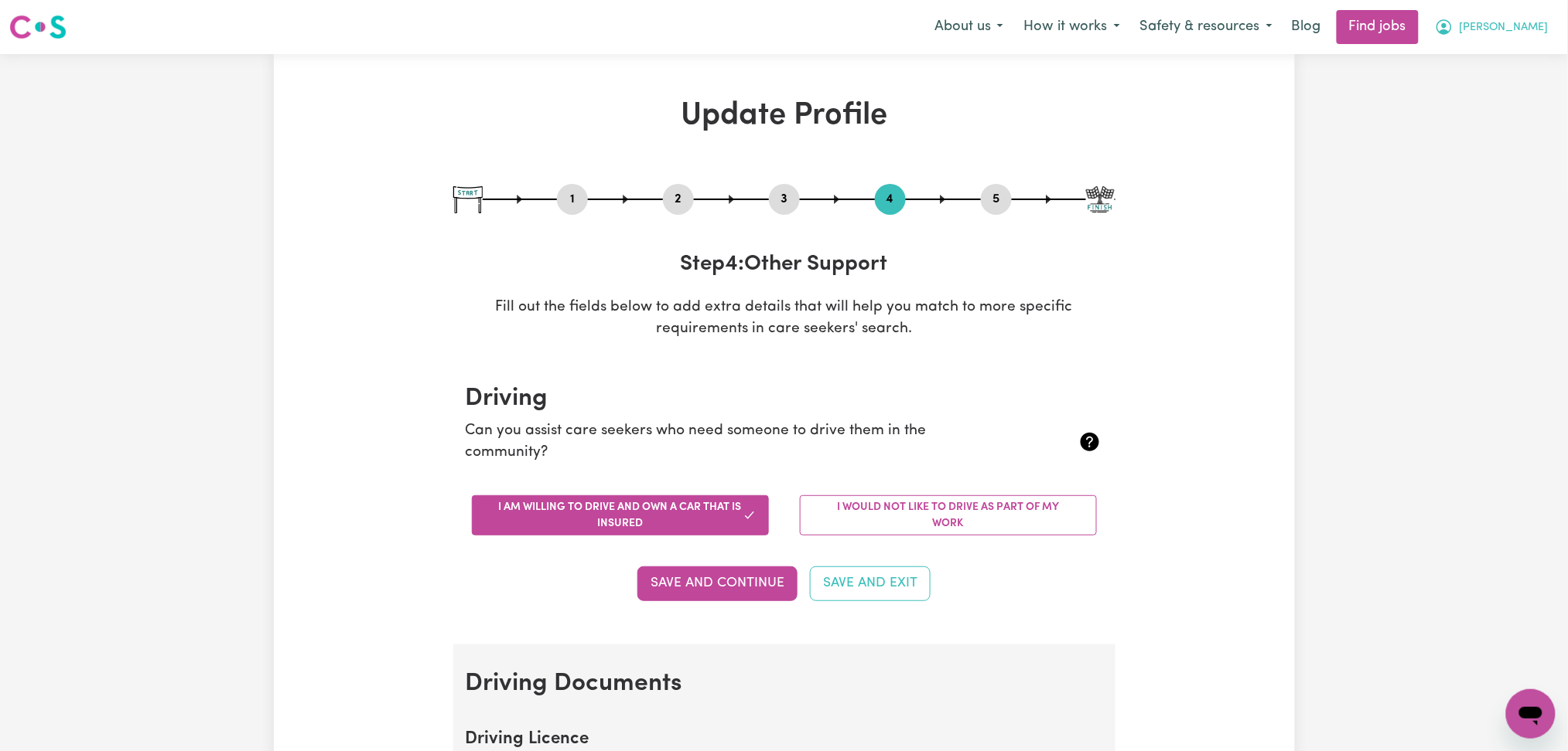
drag, startPoint x: 1565, startPoint y: 30, endPoint x: 1535, endPoint y: 42, distance: 32.3
click at [1560, 34] on div "Menu About us How it works Safety & resources Blog Find jobs Jane" at bounding box center [784, 27] width 1568 height 35
click at [1529, 42] on button "[PERSON_NAME]" at bounding box center [1491, 27] width 134 height 32
drag, startPoint x: 1515, startPoint y: 28, endPoint x: 1513, endPoint y: 78, distance: 50.0
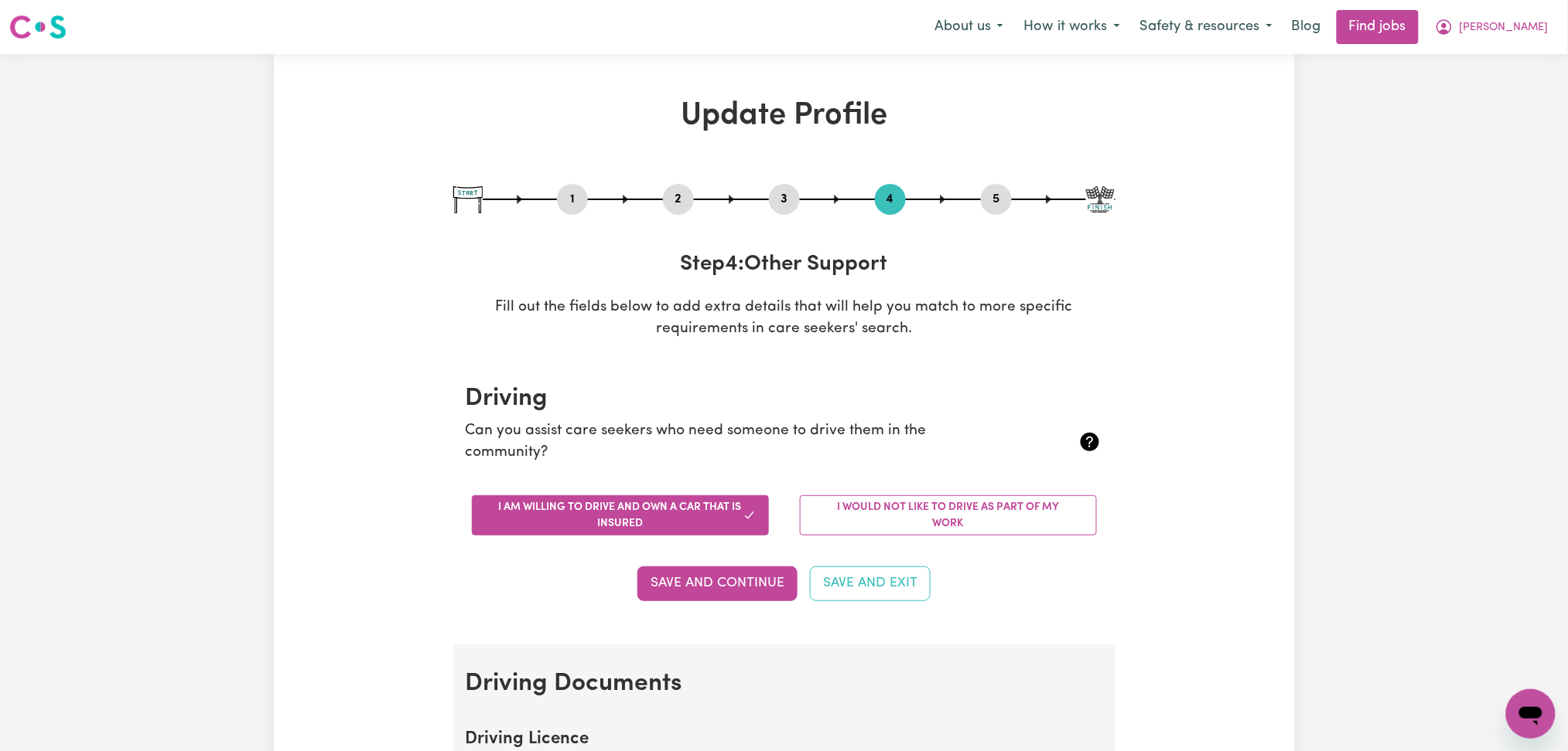
click at [1454, 36] on icon "My Account" at bounding box center [1444, 27] width 19 height 19
click at [1498, 118] on link "Logout" at bounding box center [1496, 118] width 123 height 29
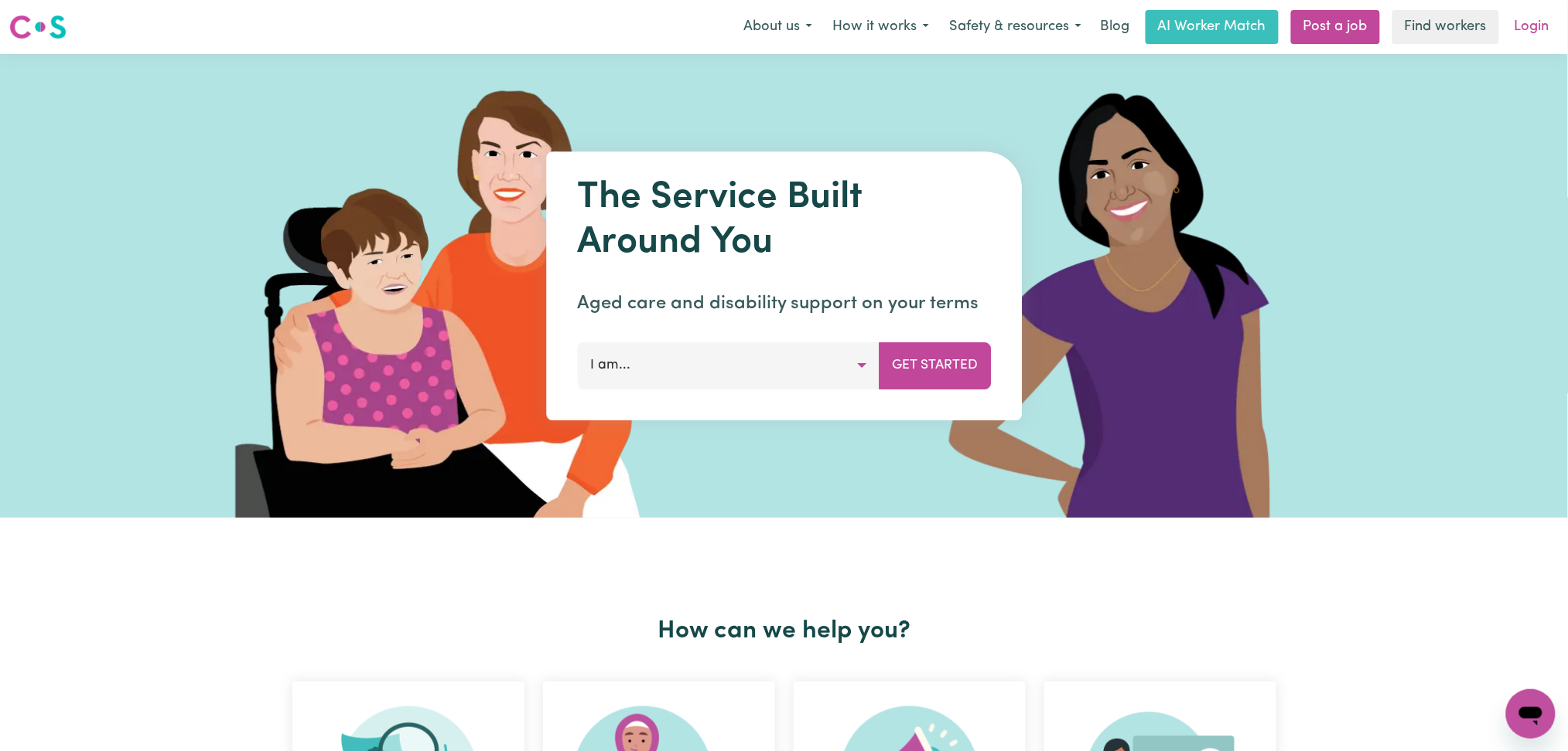
click at [1527, 39] on link "Login" at bounding box center [1532, 27] width 53 height 34
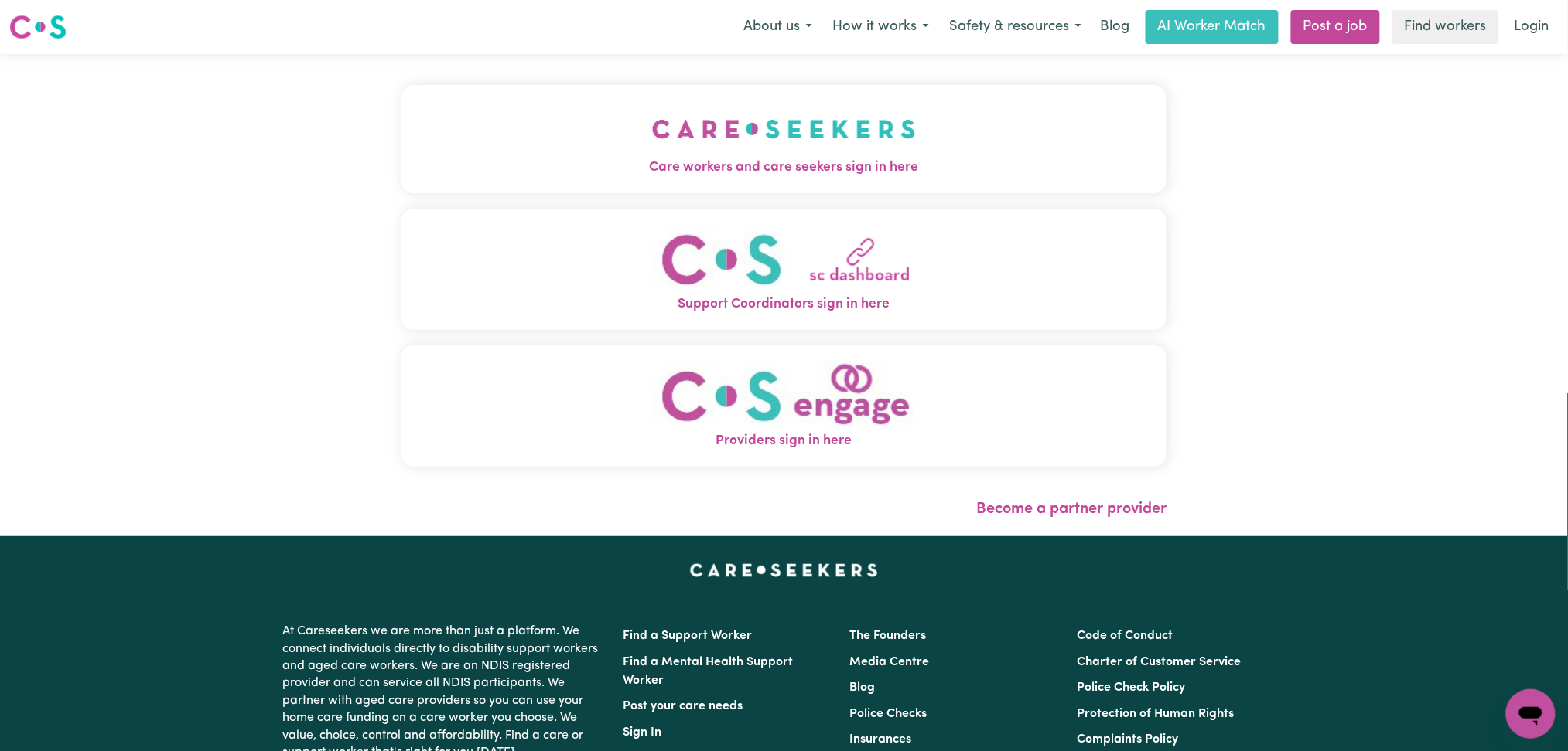
click at [714, 123] on div "Care workers and care seekers sign in here Support Coordinators sign in here Pr…" at bounding box center [784, 295] width 784 height 483
click at [539, 138] on button "Care workers and care seekers sign in here" at bounding box center [784, 139] width 766 height 108
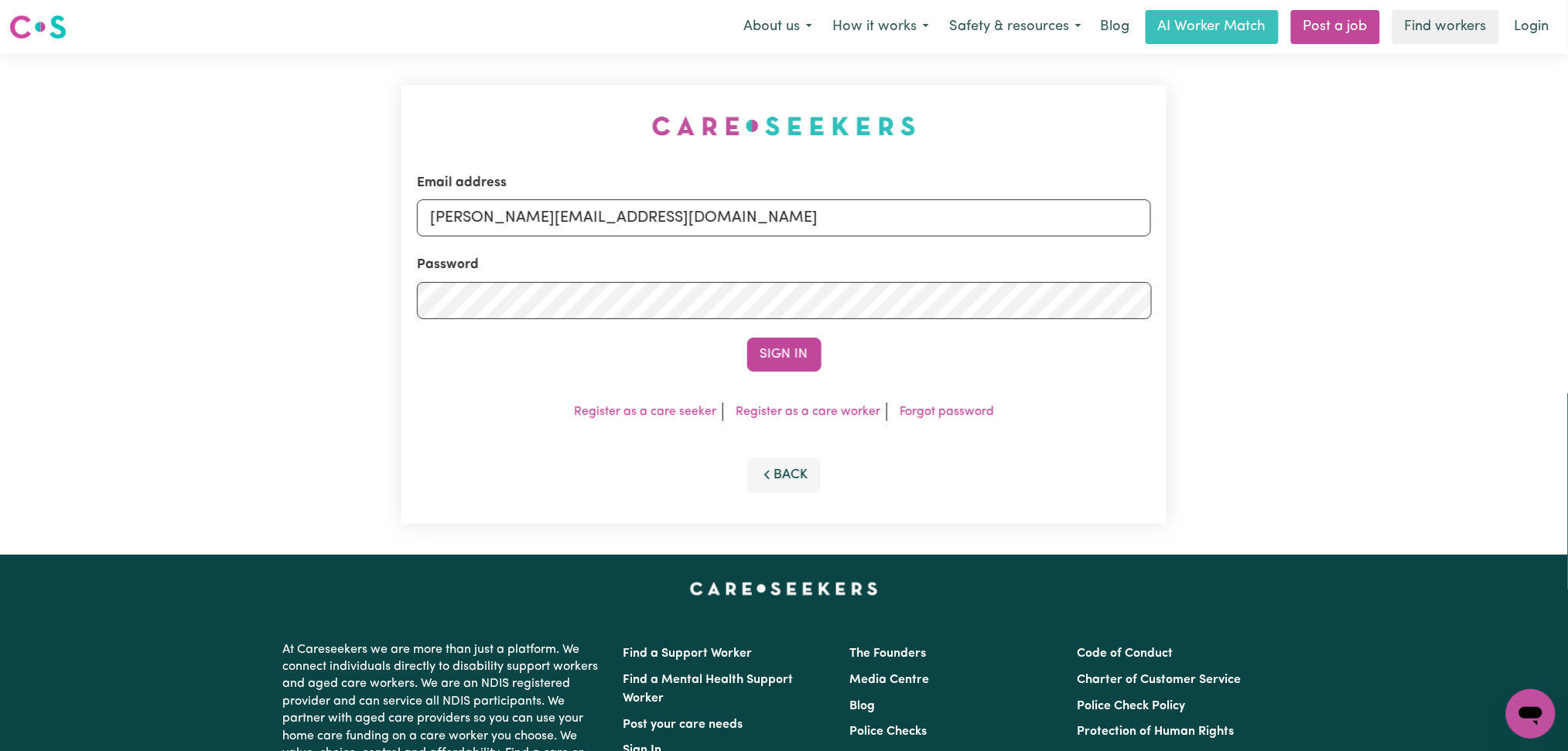
click at [654, 237] on div "Email address toni@careseekers.com.au" at bounding box center [784, 205] width 734 height 64
drag, startPoint x: 626, startPoint y: 222, endPoint x: 609, endPoint y: 236, distance: 22.0
click at [623, 224] on input "toni@careseekers.com.au" at bounding box center [784, 218] width 734 height 37
drag, startPoint x: 510, startPoint y: 210, endPoint x: 979, endPoint y: 234, distance: 469.6
click at [979, 234] on input "Superuser~jakedworkin@hotmail.com" at bounding box center [784, 218] width 734 height 37
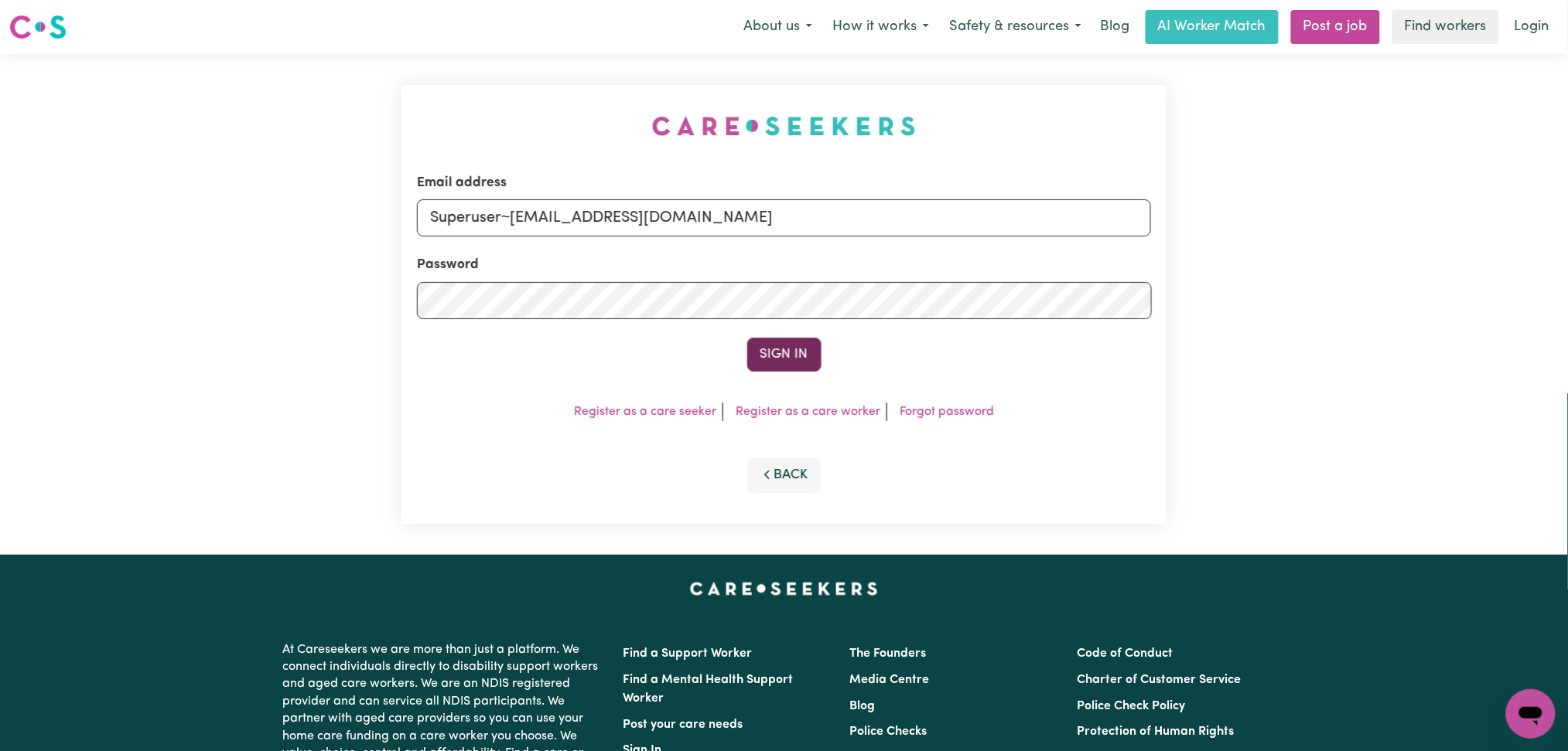
type input "Superuser~thewriterslab22@gmail.com"
click at [759, 346] on button "Sign In" at bounding box center [784, 355] width 74 height 34
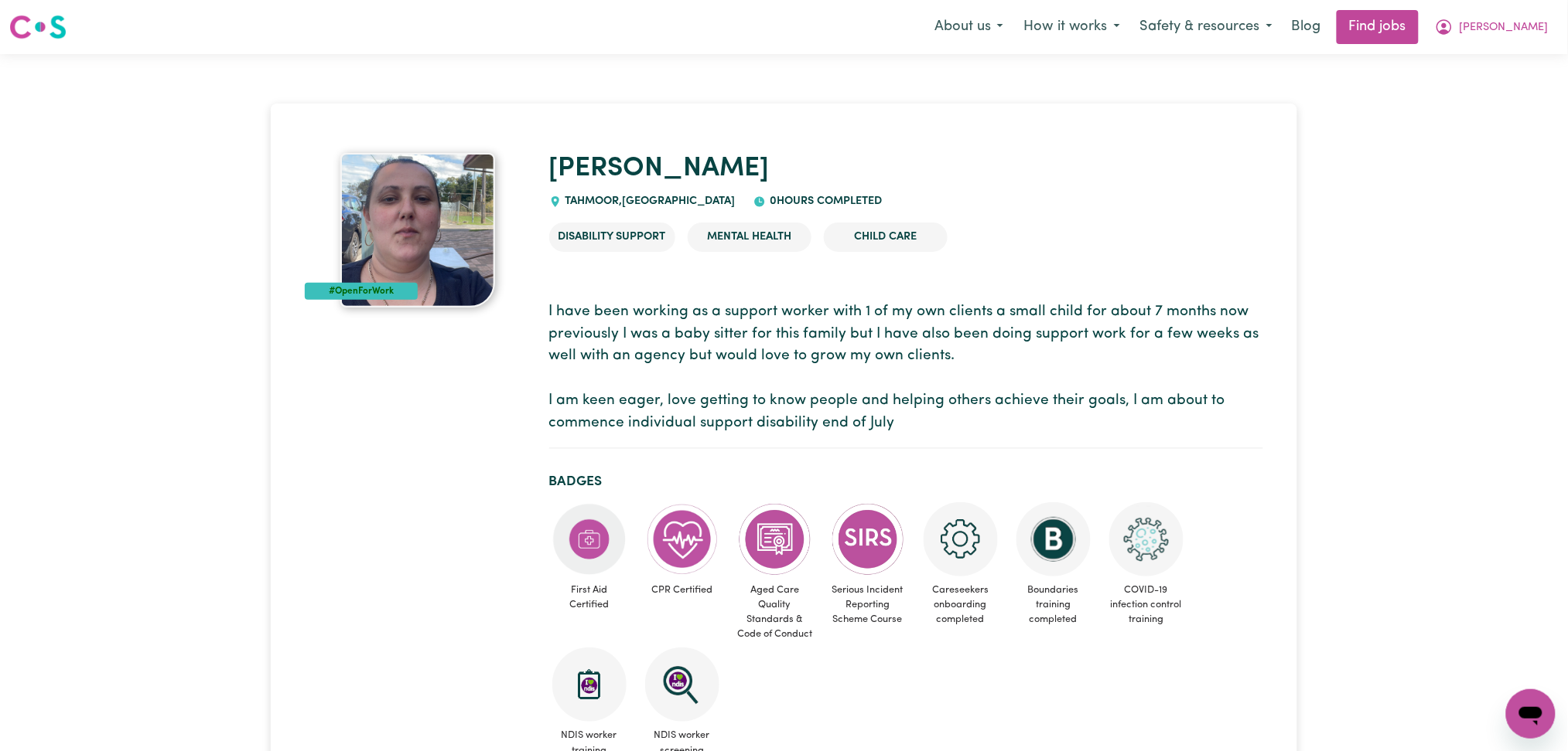
drag, startPoint x: 637, startPoint y: 313, endPoint x: 953, endPoint y: 441, distance: 340.9
click at [950, 438] on section "I have been working as a support worker with 1 of my own clients a small child …" at bounding box center [905, 369] width 713 height 160
click at [955, 441] on section "I have been working as a support worker with 1 of my own clients a small child …" at bounding box center [905, 369] width 713 height 160
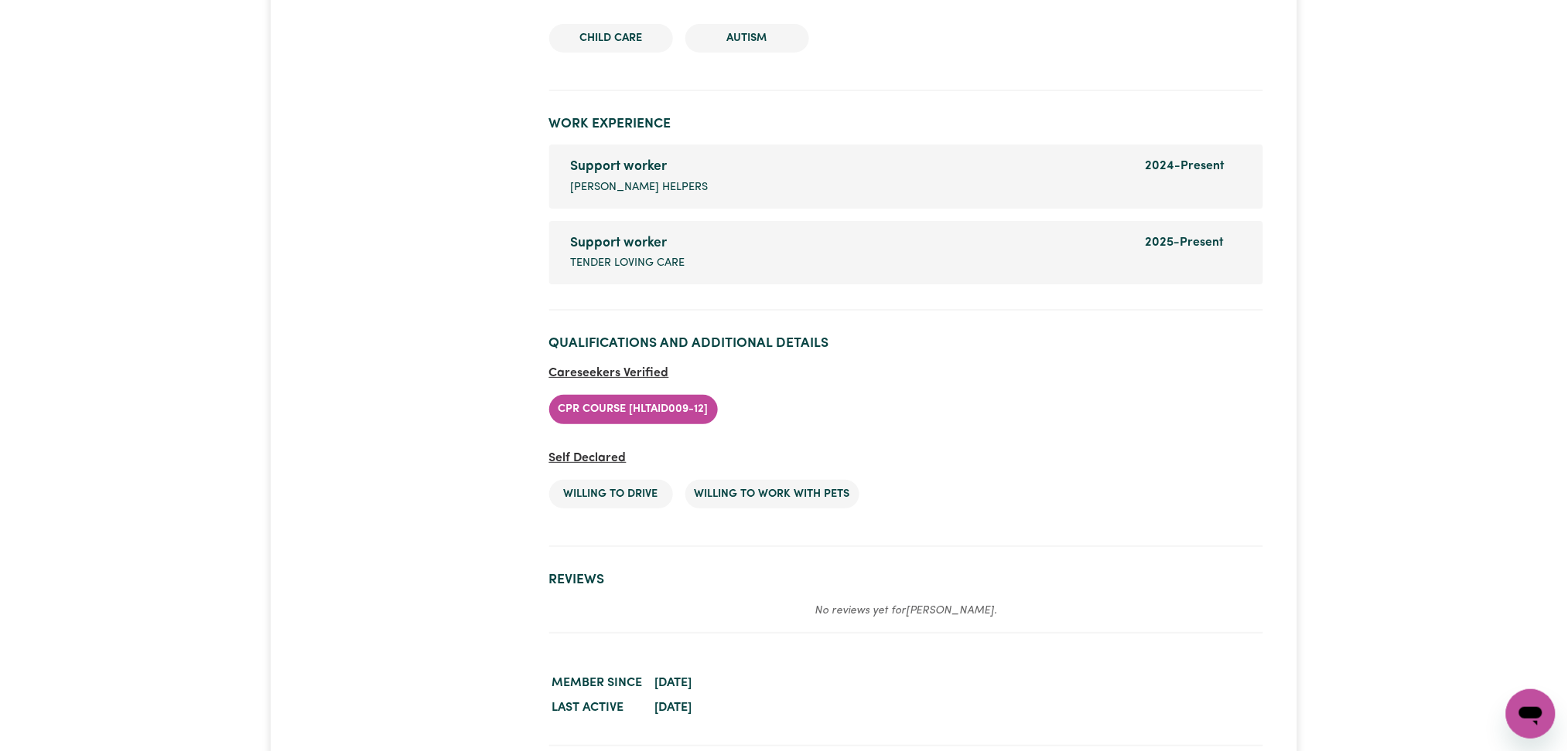
scroll to position [2053, 0]
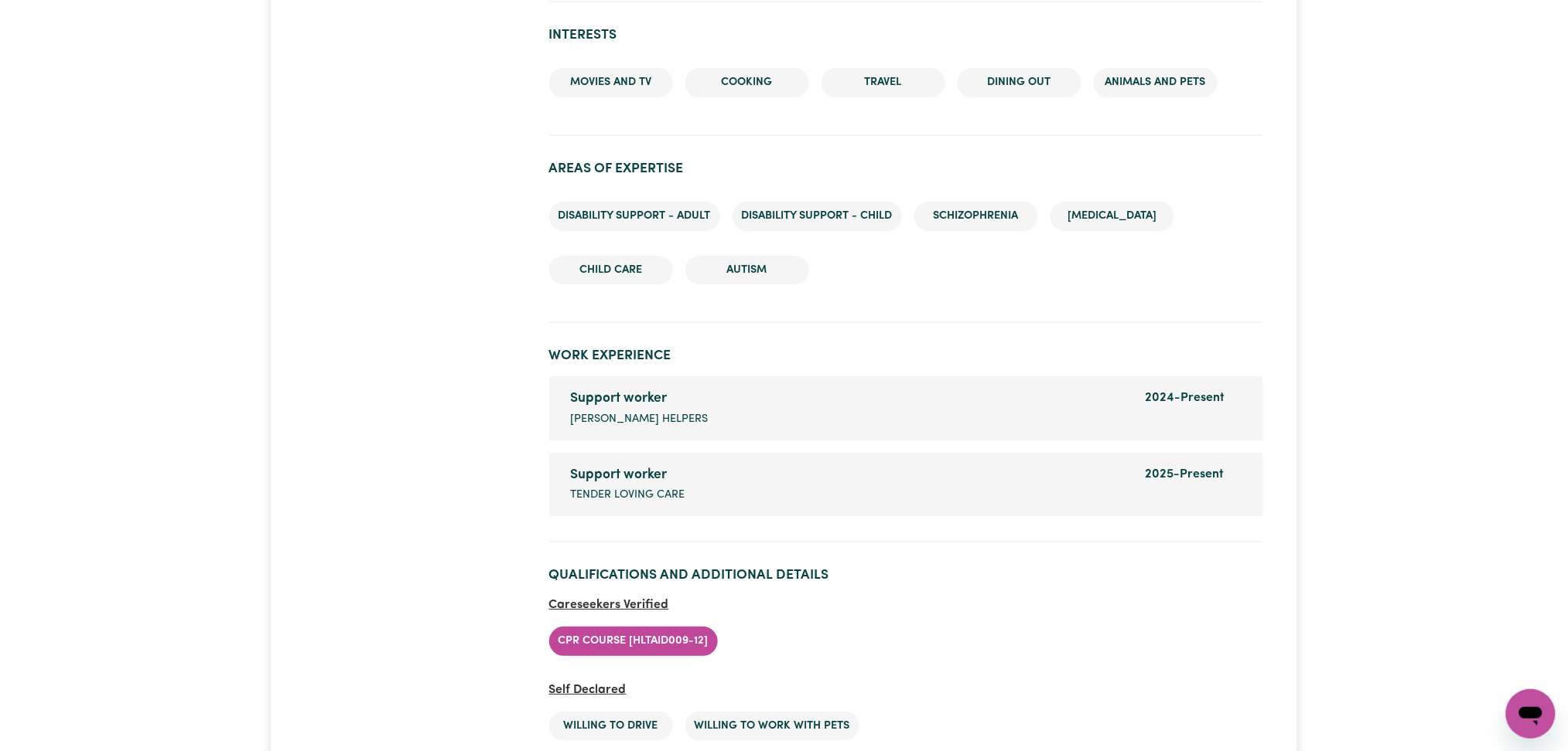
scroll to position [2118, 0]
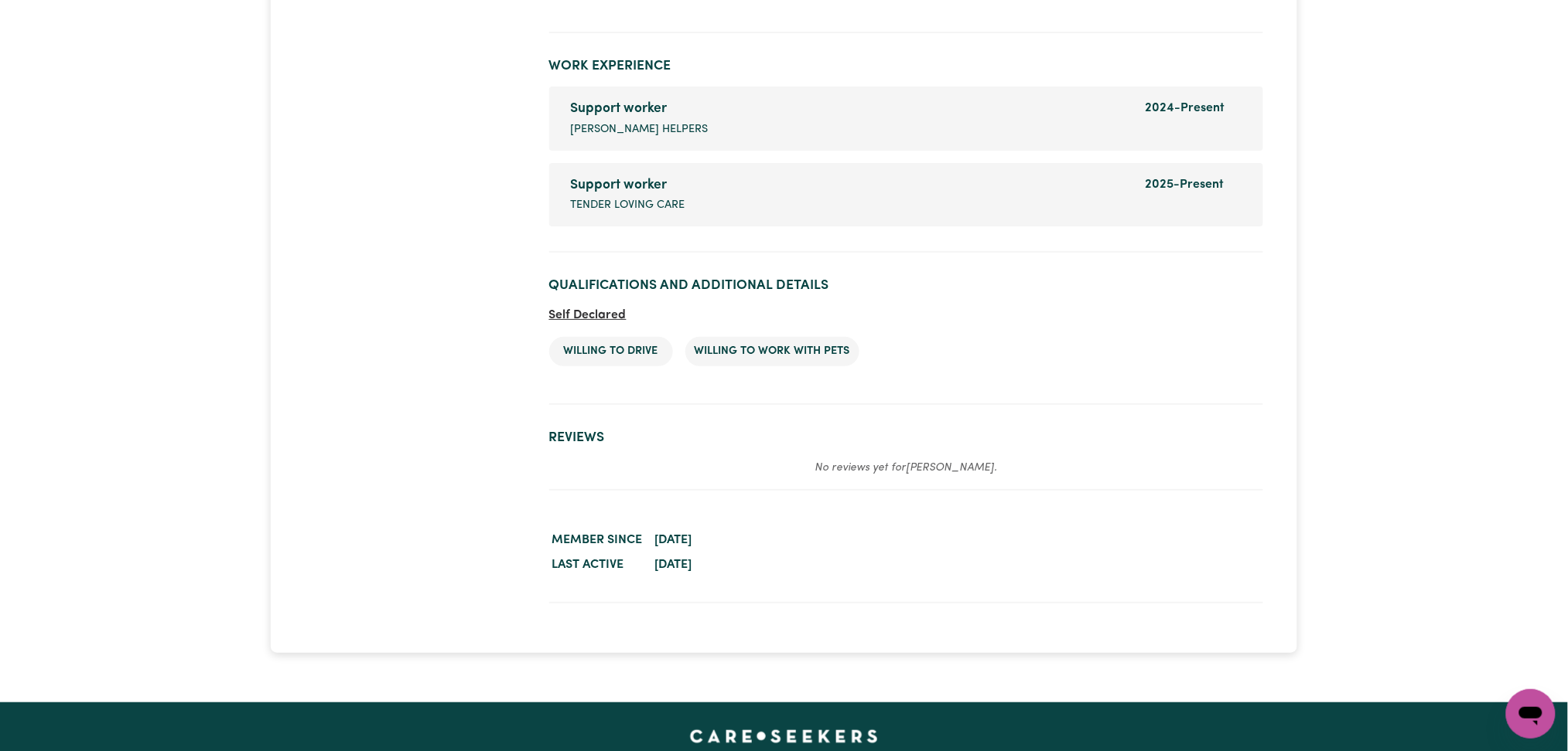
scroll to position [2110, 0]
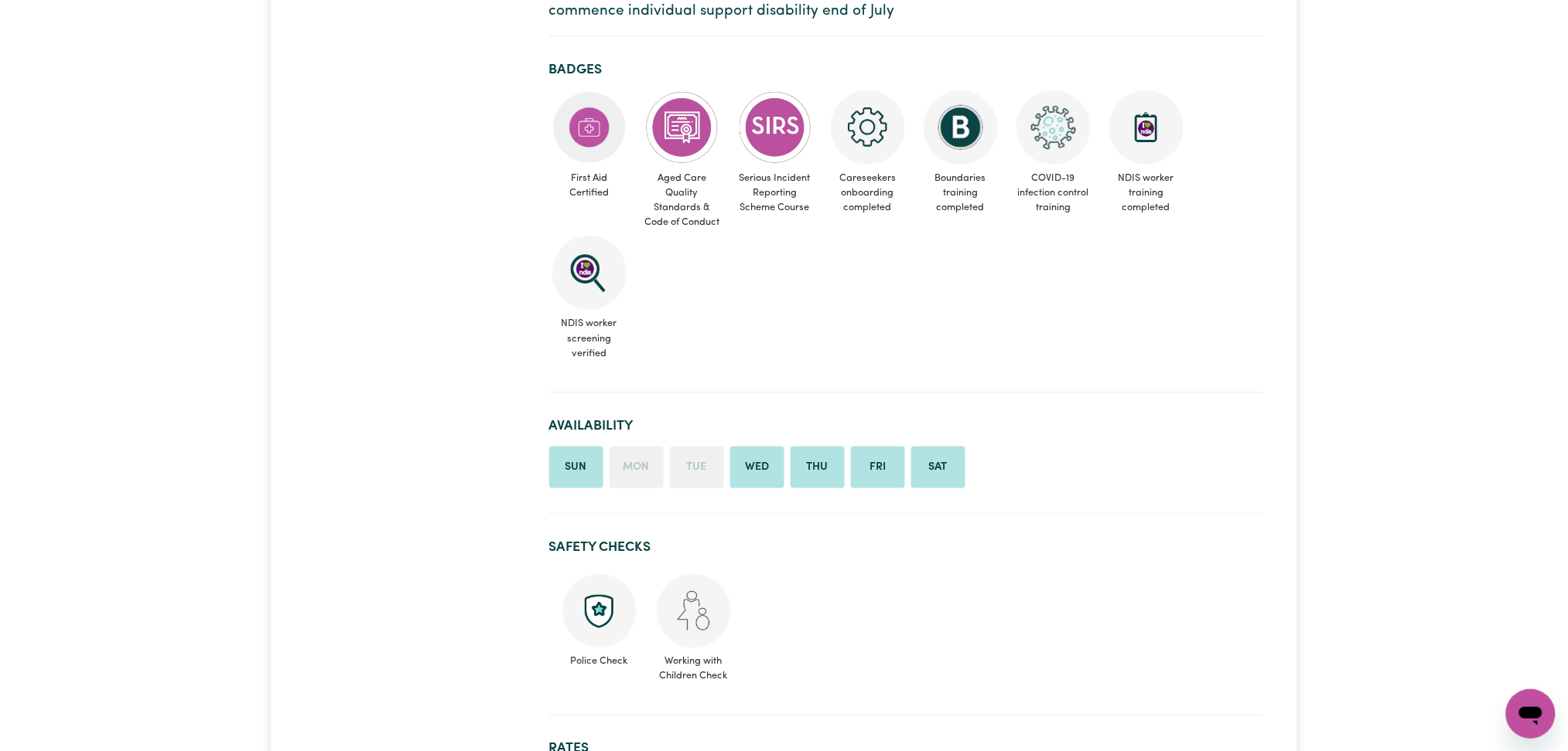
scroll to position [103, 0]
